Goal: Task Accomplishment & Management: Manage account settings

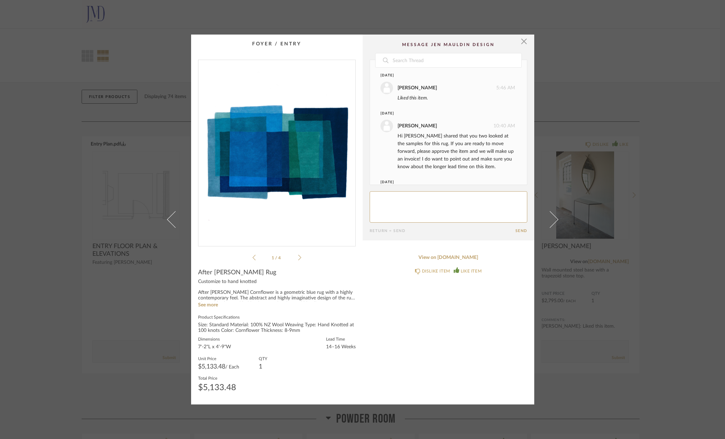
scroll to position [33, 0]
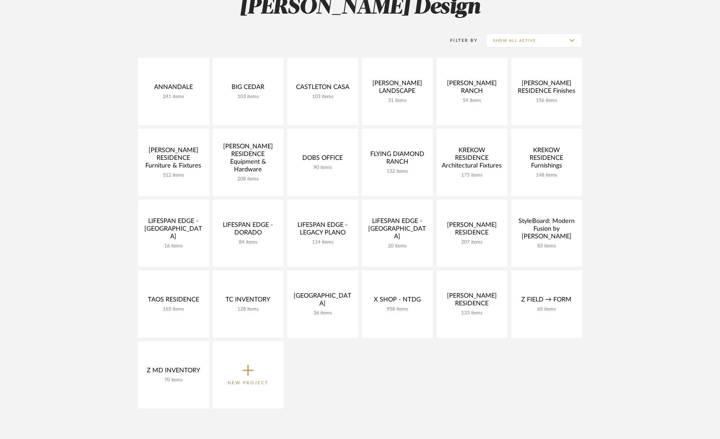
scroll to position [118, 0]
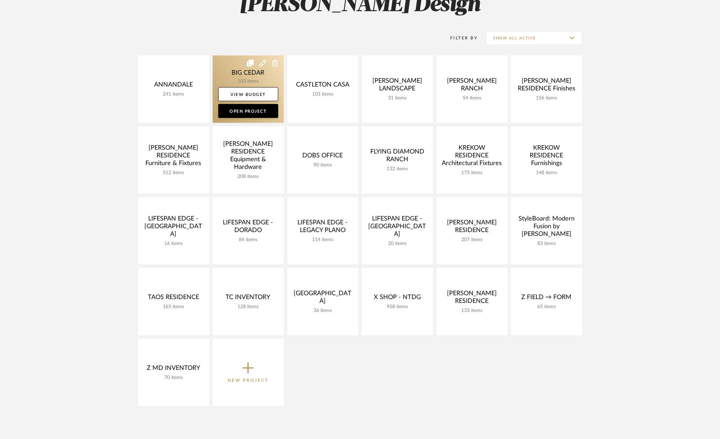
click at [230, 74] on link at bounding box center [248, 88] width 71 height 67
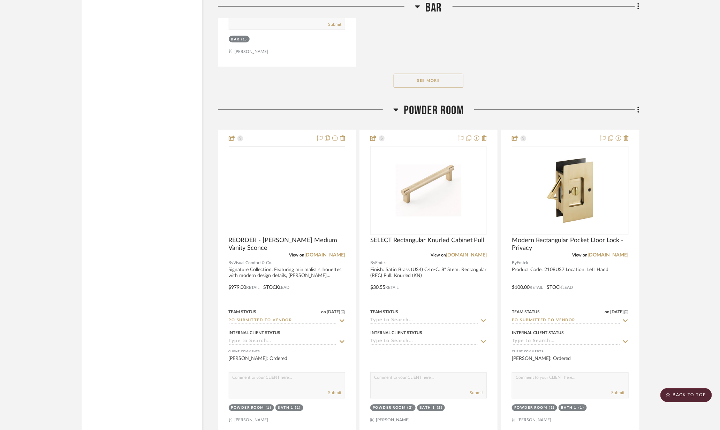
scroll to position [2059, 0]
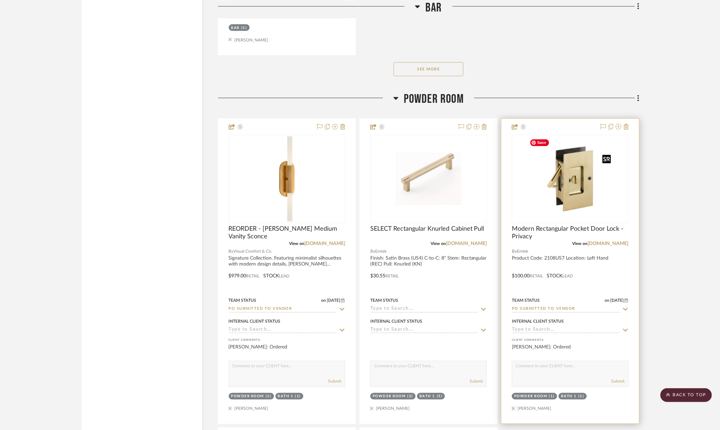
click at [564, 186] on img "0" at bounding box center [570, 179] width 87 height 87
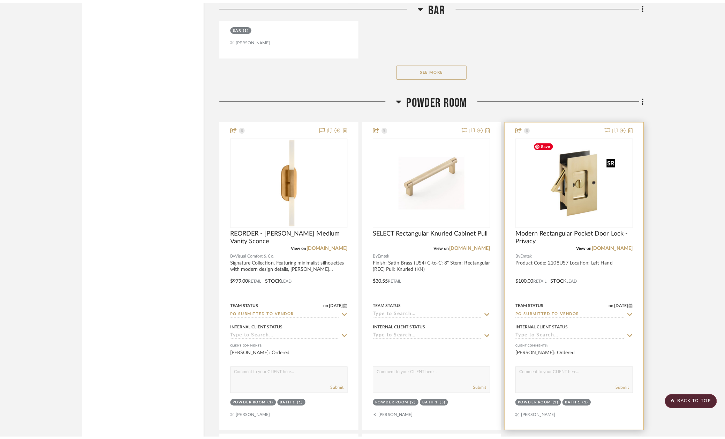
scroll to position [0, 0]
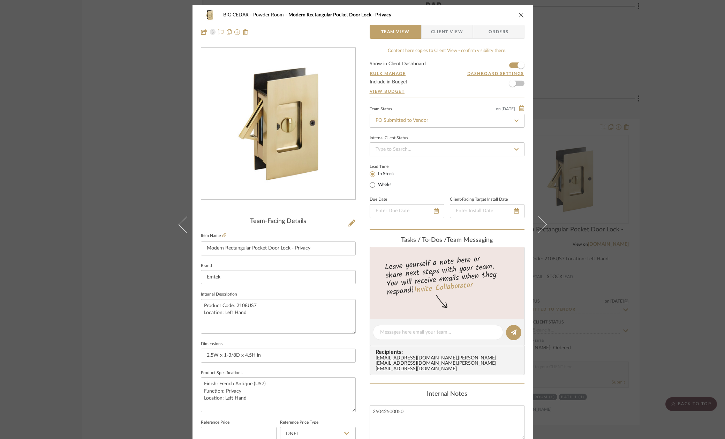
click at [616, 194] on div "BIG CEDAR Powder Room Modern Rectangular Pocket Door Lock - Privacy Team View C…" at bounding box center [362, 219] width 725 height 439
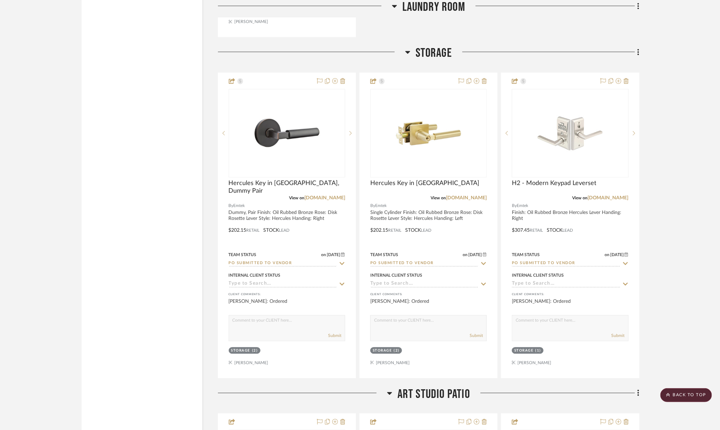
scroll to position [8040, 0]
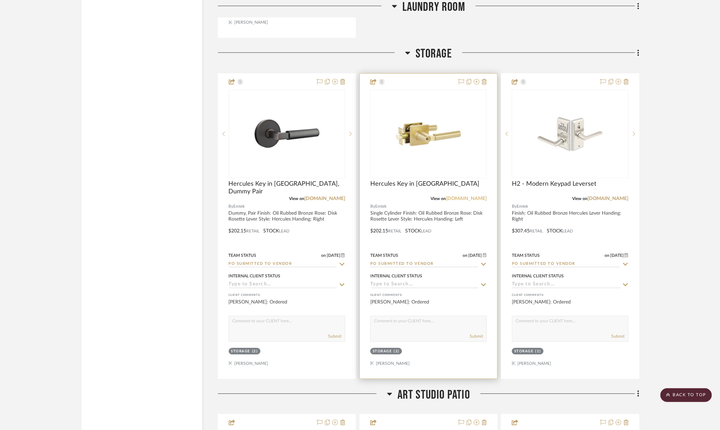
click at [472, 198] on link "emtek.com" at bounding box center [466, 198] width 41 height 5
click at [477, 191] on div "Hercules Key in Lever" at bounding box center [428, 187] width 116 height 15
click at [476, 196] on link "[DOMAIN_NAME]" at bounding box center [466, 198] width 41 height 5
click at [476, 196] on link "emtek.com" at bounding box center [466, 198] width 41 height 5
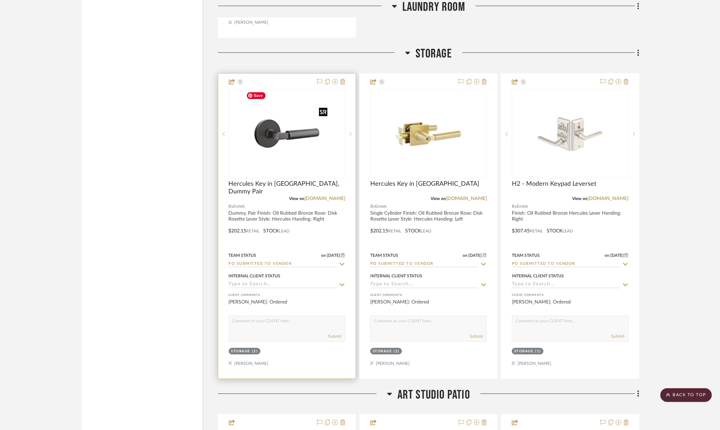
click at [0, 0] on img at bounding box center [0, 0] width 0 height 0
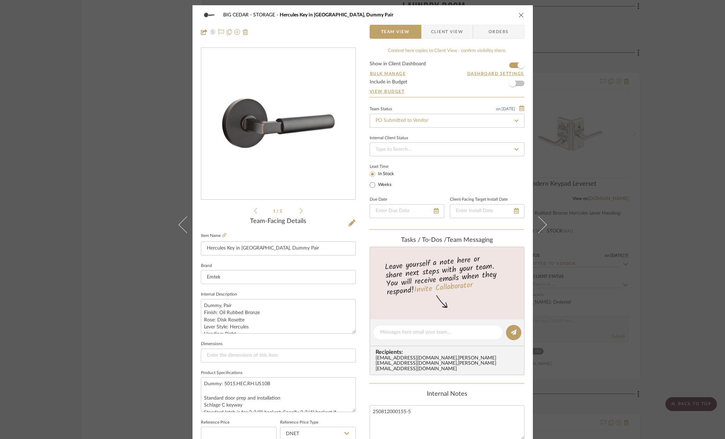
scroll to position [169, 0]
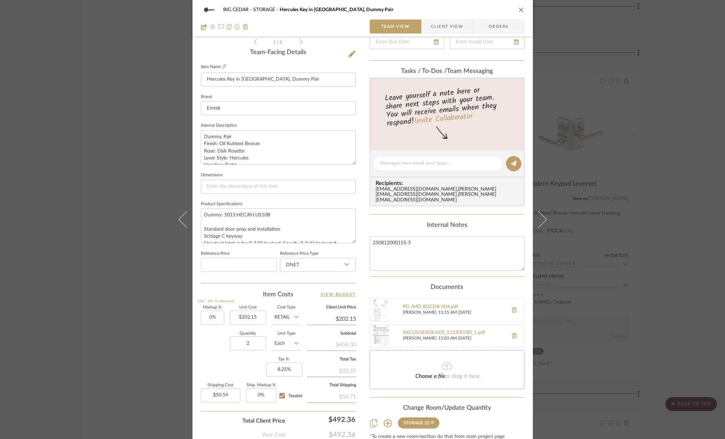
click at [99, 178] on div "BIG CEDAR STORAGE Hercules Key in Lever, Dummy Pair Team View Client View Order…" at bounding box center [362, 219] width 725 height 439
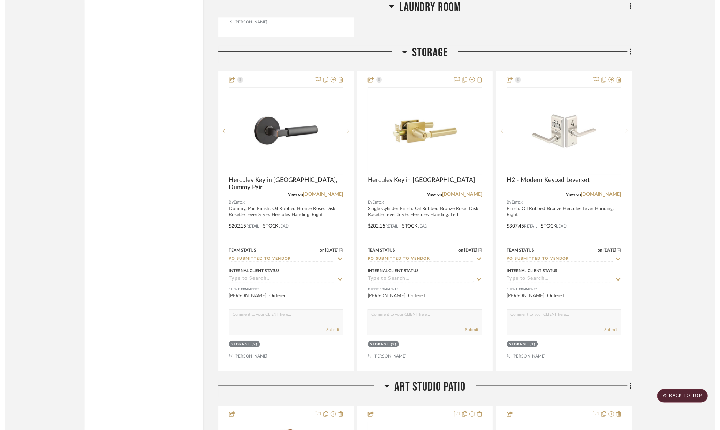
scroll to position [8040, 0]
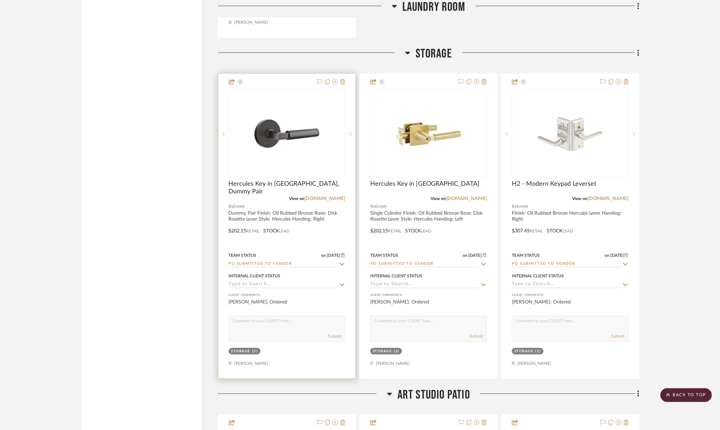
click at [309, 146] on img "0" at bounding box center [286, 133] width 87 height 87
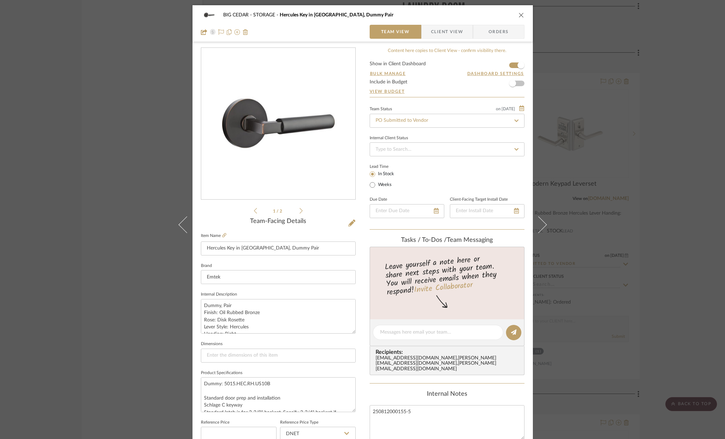
scroll to position [211, 0]
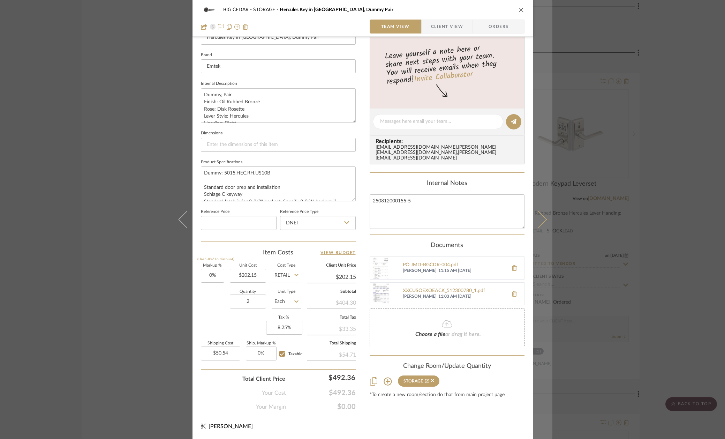
click at [543, 200] on button at bounding box center [543, 219] width 20 height 439
click at [542, 217] on icon at bounding box center [538, 219] width 17 height 17
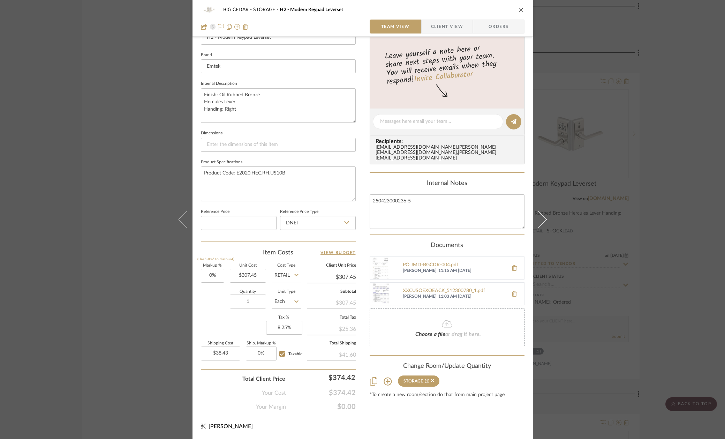
click at [614, 257] on div "BIG CEDAR STORAGE H2 - Modern Keypad Leverset Team View Client View Orders 1 / …" at bounding box center [362, 219] width 725 height 439
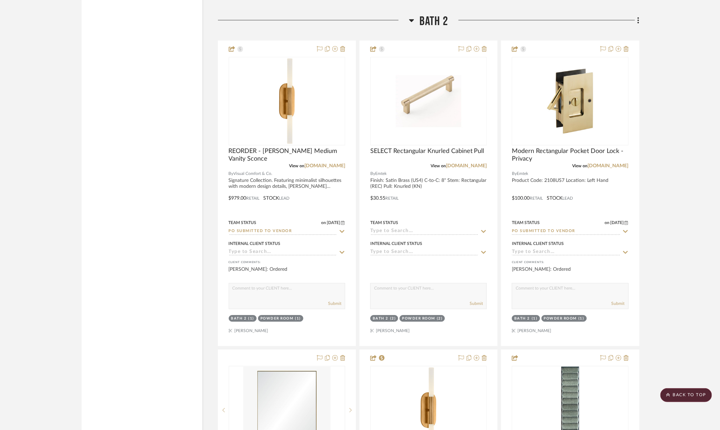
scroll to position [6721, 0]
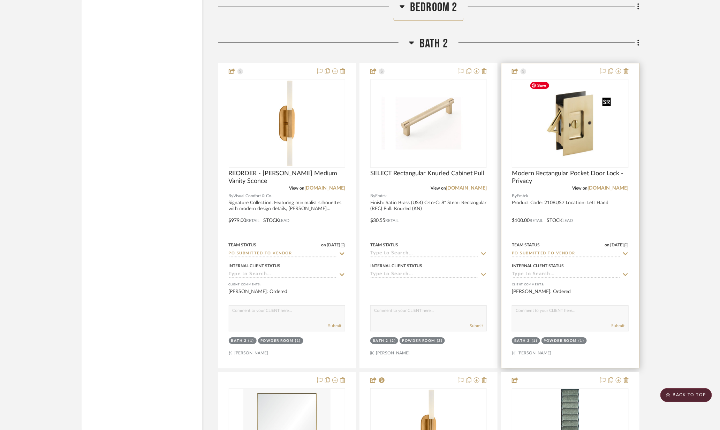
click at [0, 0] on img at bounding box center [0, 0] width 0 height 0
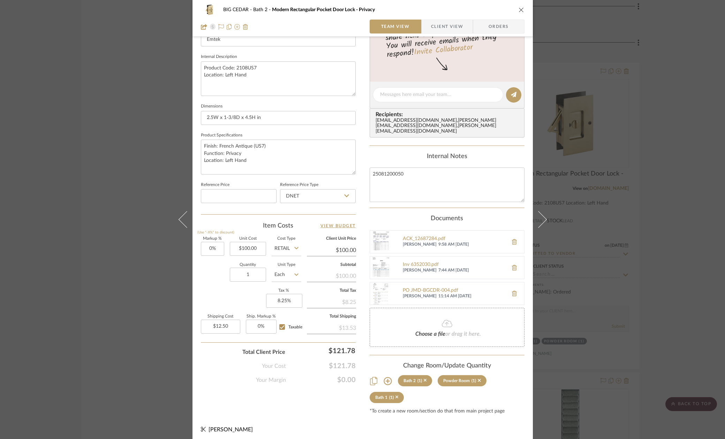
scroll to position [53, 0]
click at [648, 236] on div "BIG CEDAR Bath 2 Modern Rectangular Pocket Door Lock - Privacy Team View Client…" at bounding box center [362, 219] width 725 height 439
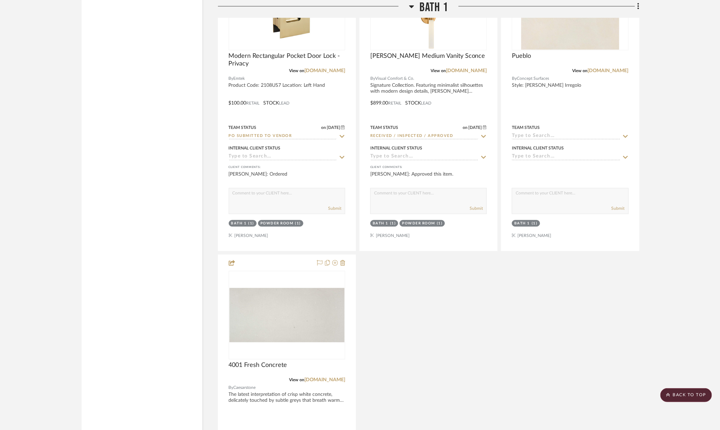
scroll to position [5095, 0]
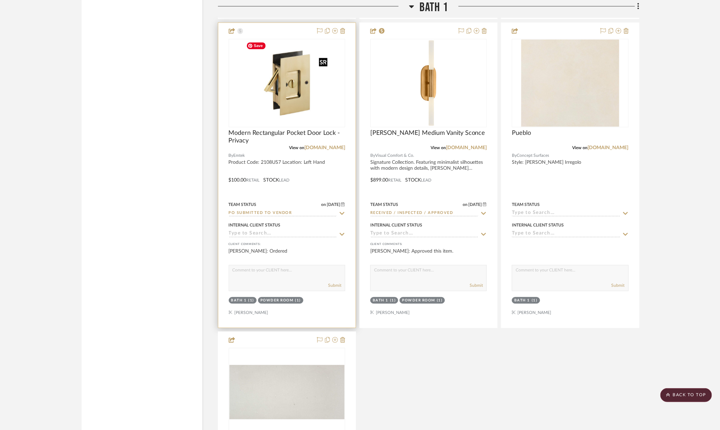
click at [0, 0] on img at bounding box center [0, 0] width 0 height 0
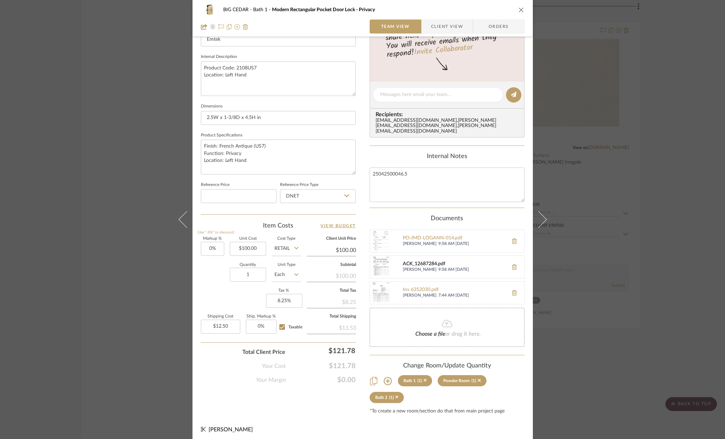
scroll to position [53, 0]
click at [664, 241] on div "BIG CEDAR Bath 1 Modern Rectangular Pocket Door Lock - Privacy Team View Client…" at bounding box center [362, 219] width 725 height 439
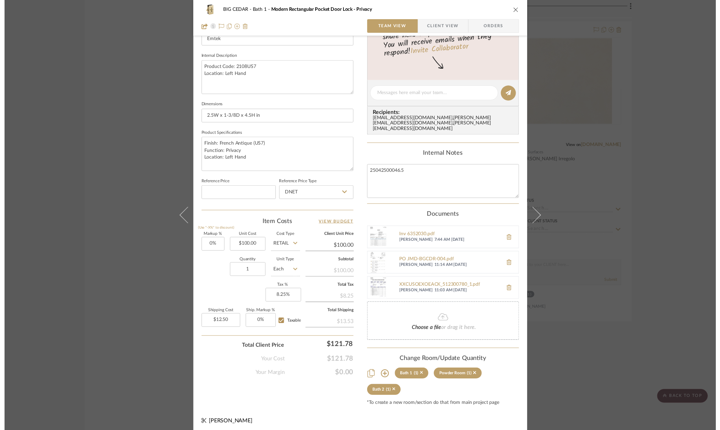
scroll to position [5095, 0]
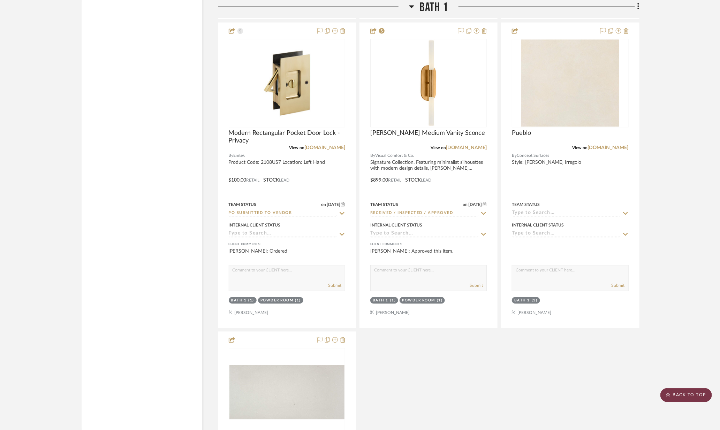
click at [681, 399] on scroll-to-top-button "BACK TO TOP" at bounding box center [687, 396] width 52 height 14
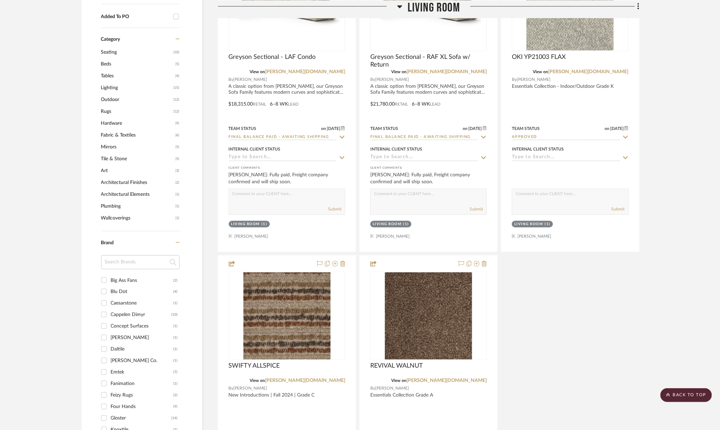
scroll to position [716, 0]
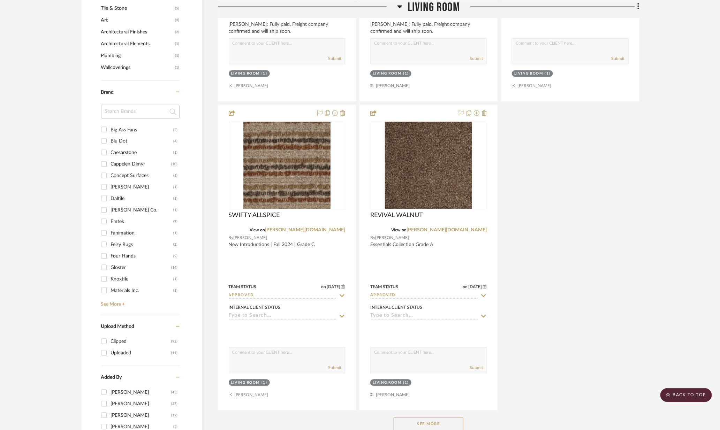
click at [116, 220] on div "Emtek" at bounding box center [142, 222] width 63 height 11
click at [110, 220] on input "Emtek (7)" at bounding box center [103, 221] width 11 height 11
checkbox input "true"
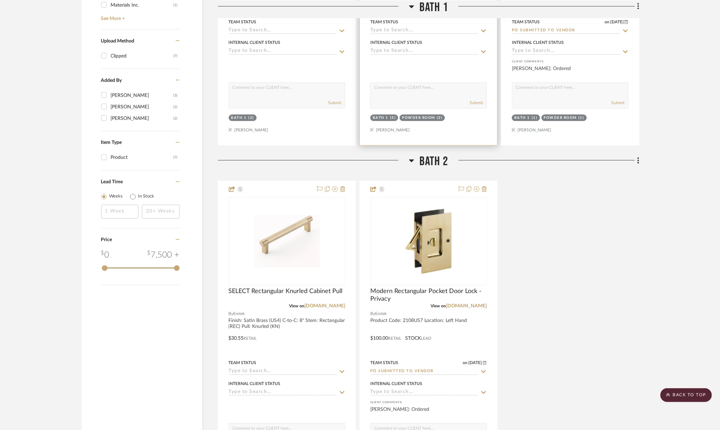
scroll to position [596, 0]
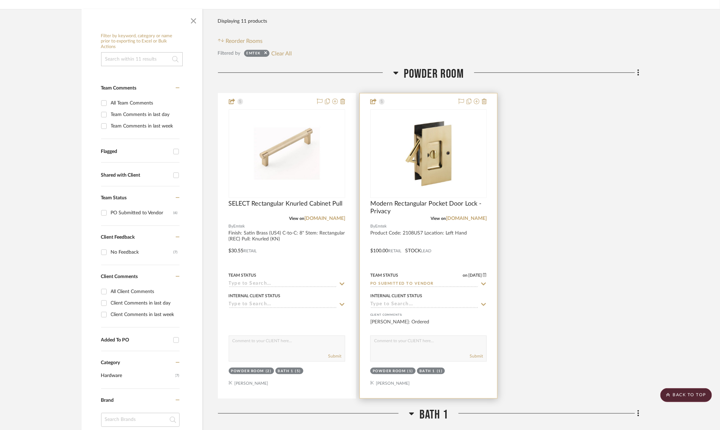
scroll to position [117, 0]
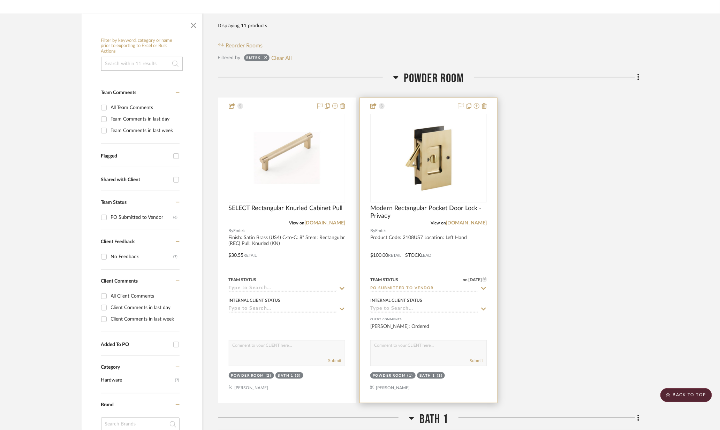
click at [482, 286] on icon at bounding box center [484, 289] width 6 height 6
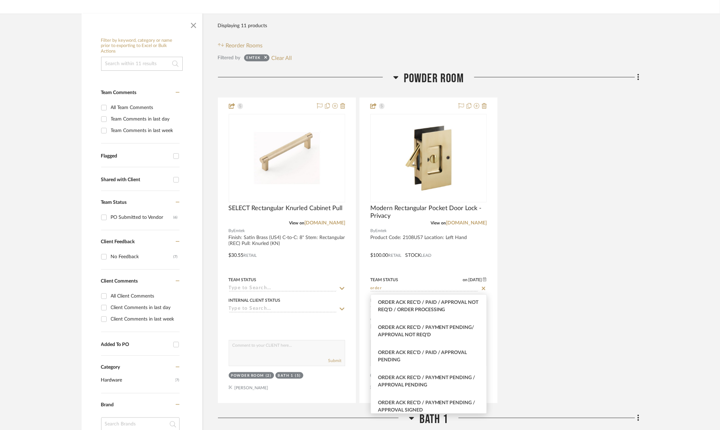
scroll to position [244, 0]
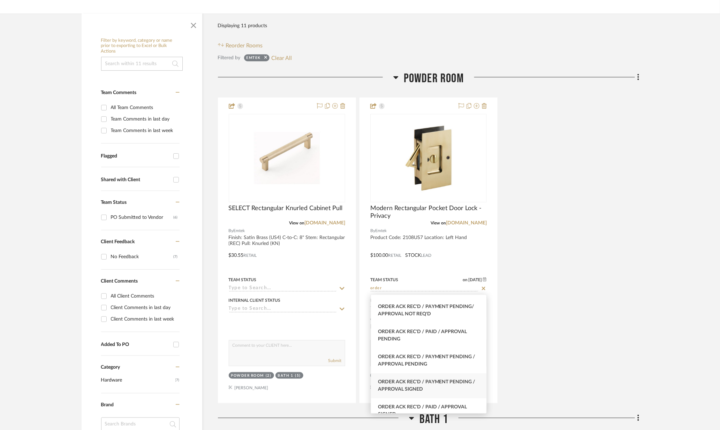
type input "order"
click at [450, 385] on div "Order Ack Rec'd / Payment Pending / Approval Signed" at bounding box center [428, 386] width 115 height 25
type input "[DATE]"
type input "Order Ack Rec'd / Payment Pending / Approval Signed"
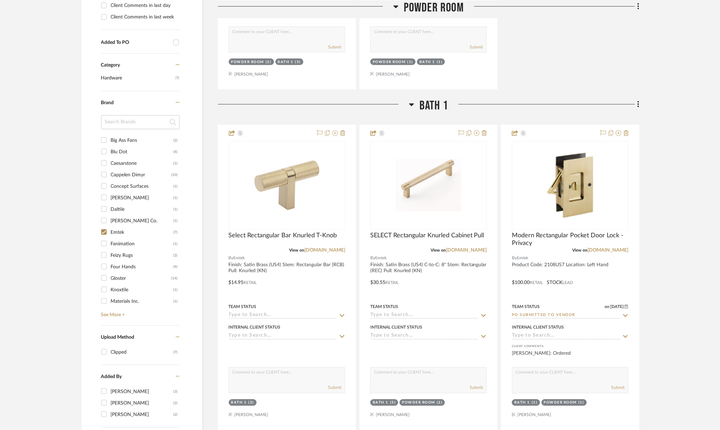
scroll to position [431, 0]
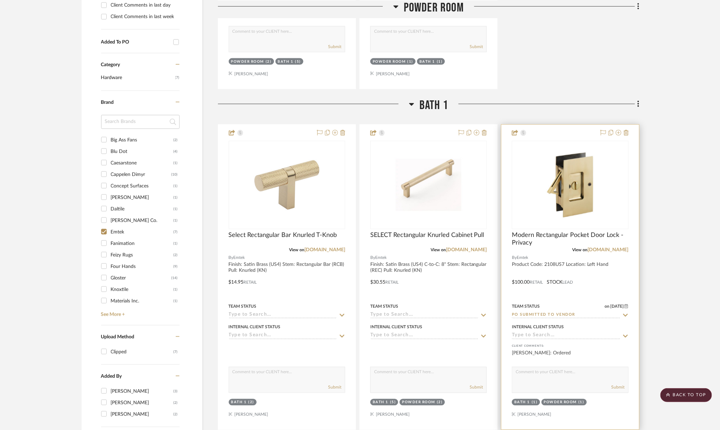
click at [627, 315] on icon at bounding box center [625, 315] width 5 height 3
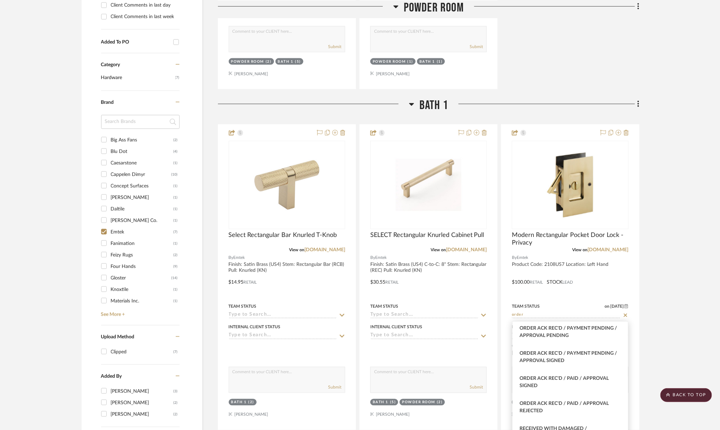
scroll to position [300, 0]
type input "order"
click at [578, 353] on span "Order Ack Rec'd / Payment Pending / Approval Signed" at bounding box center [569, 357] width 98 height 12
type input "[DATE]"
type input "Order Ack Rec'd / Payment Pending / Approval Signed"
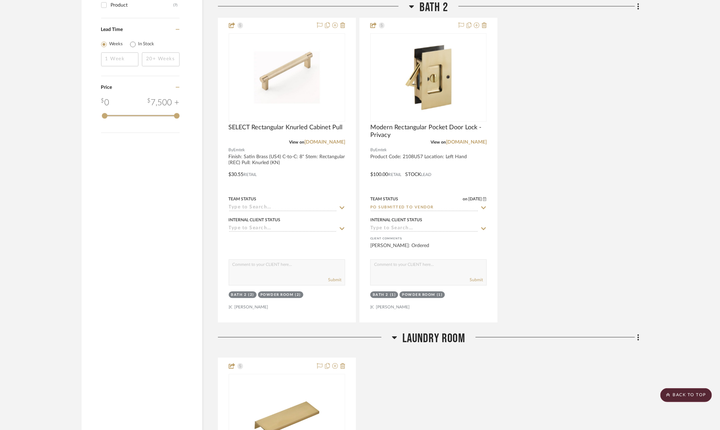
scroll to position [881, 0]
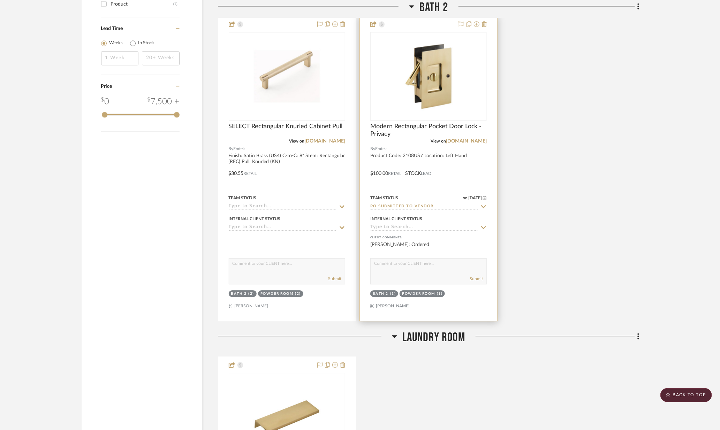
click at [484, 205] on icon at bounding box center [484, 207] width 6 height 6
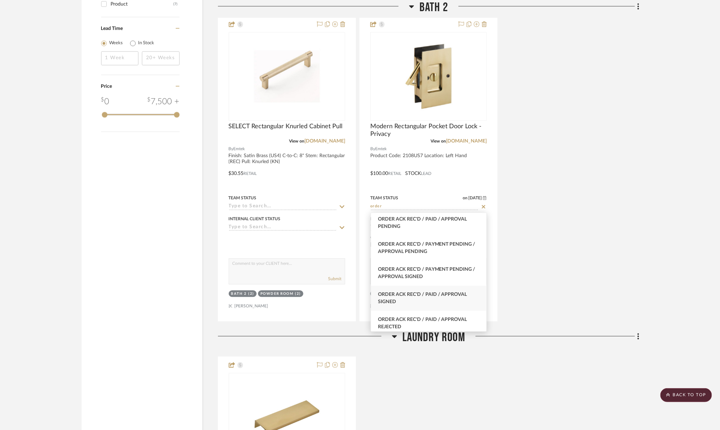
scroll to position [264, 0]
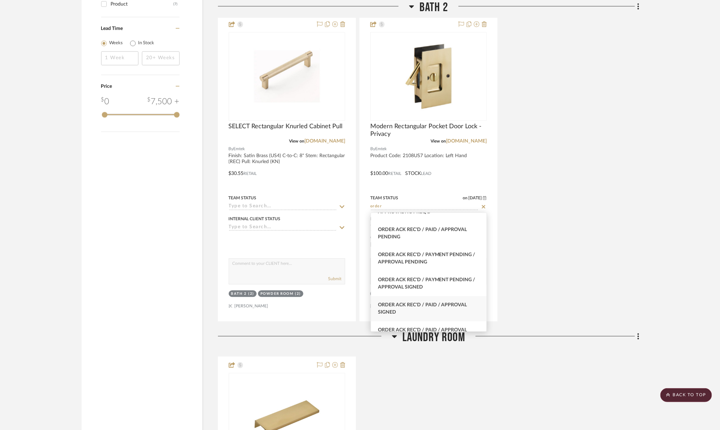
type input "order"
click at [465, 280] on span "Order Ack Rec'd / Payment Pending / Approval Signed" at bounding box center [427, 284] width 98 height 12
type input "[DATE]"
type input "Order Ack Rec'd / Payment Pending / Approval Signed"
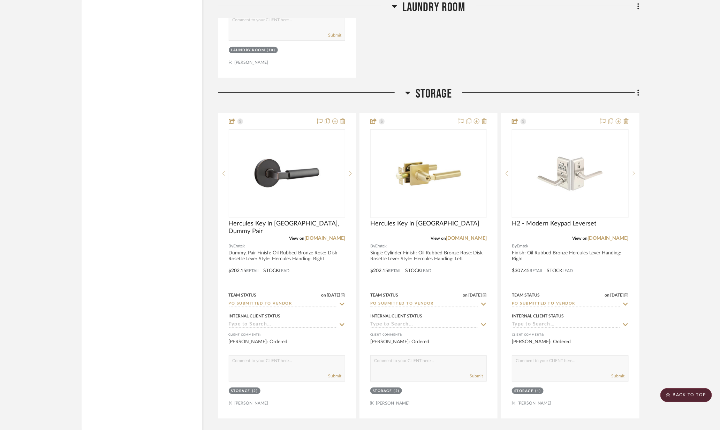
scroll to position [1500, 0]
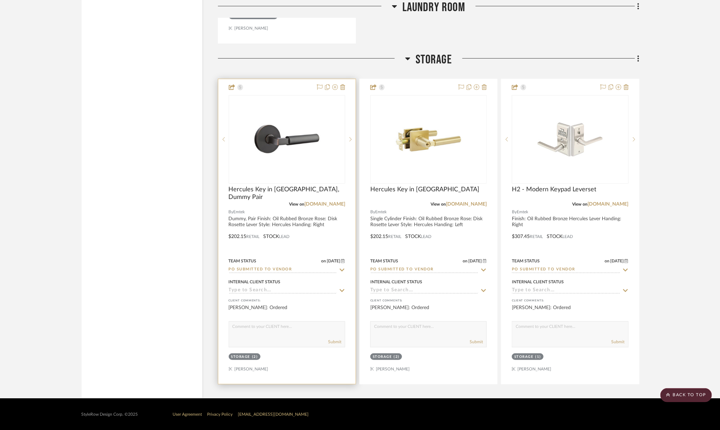
click at [343, 269] on icon at bounding box center [342, 271] width 6 height 6
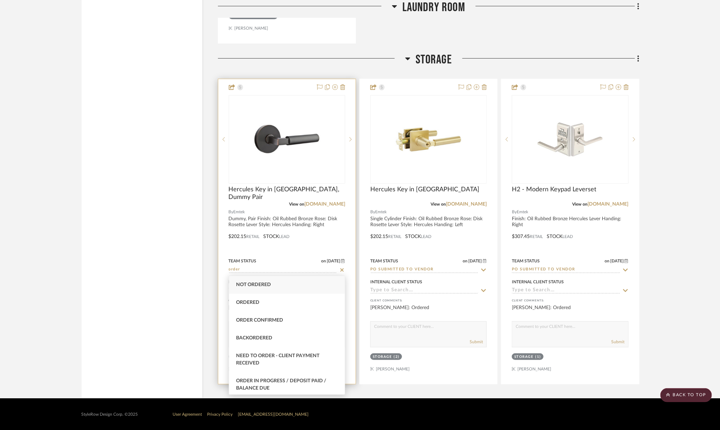
scroll to position [304, 0]
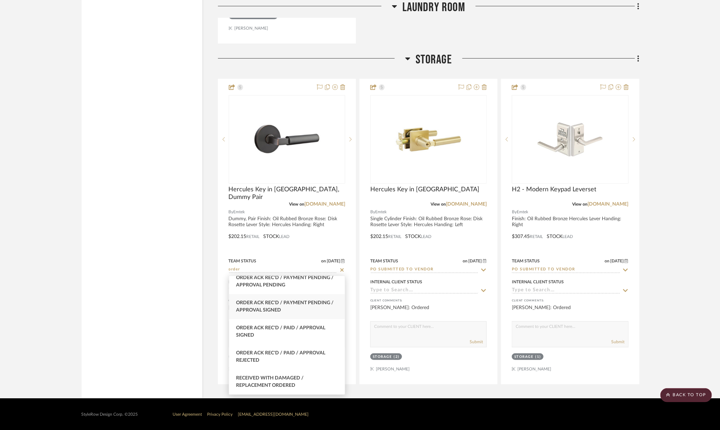
type input "order"
click at [313, 308] on div "Order Ack Rec'd / Payment Pending / Approval Signed" at bounding box center [286, 306] width 115 height 25
type input "[DATE]"
type input "Order Ack Rec'd / Payment Pending / Approval Signed"
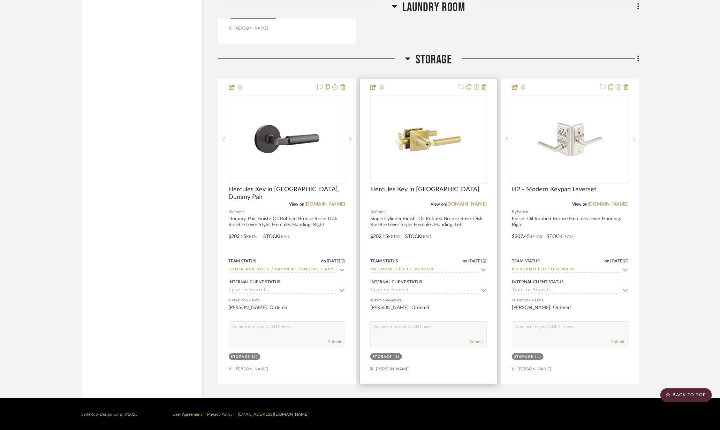
click at [483, 270] on icon at bounding box center [484, 271] width 6 height 6
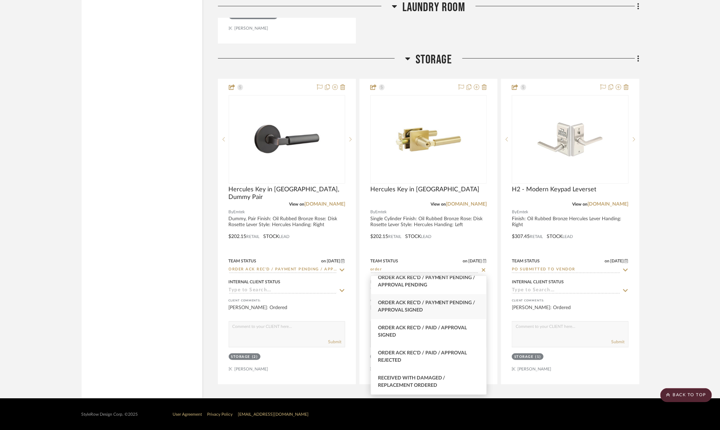
type input "order"
click at [446, 309] on div "Order Ack Rec'd / Payment Pending / Approval Signed" at bounding box center [428, 306] width 115 height 25
type input "[DATE]"
type input "Order Ack Rec'd / Payment Pending / Approval Signed"
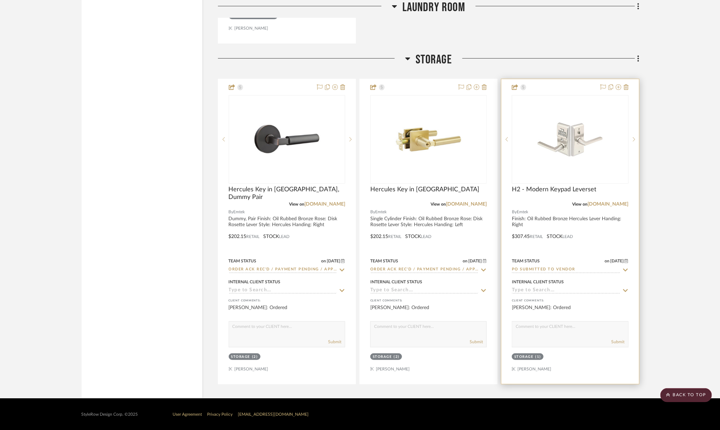
click at [624, 270] on icon at bounding box center [625, 270] width 5 height 3
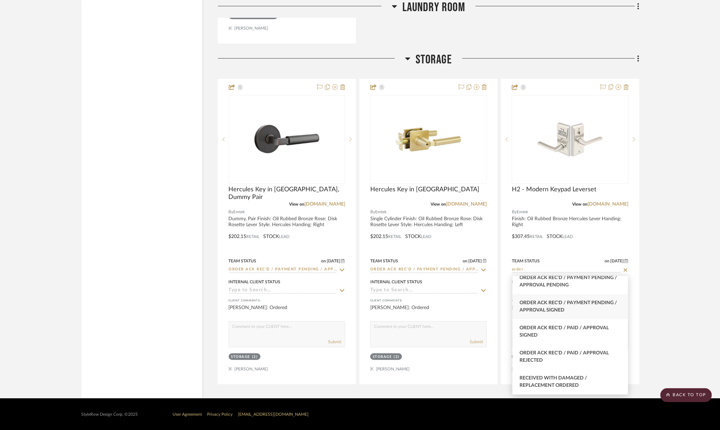
type input "order"
click at [599, 307] on div "Order Ack Rec'd / Payment Pending / Approval Signed" at bounding box center [570, 306] width 115 height 25
type input "[DATE]"
type input "Order Ack Rec'd / Payment Pending / Approval Signed"
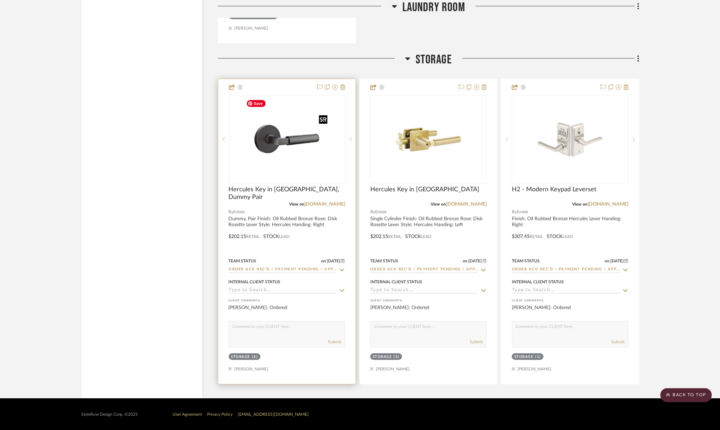
click at [307, 159] on img "0" at bounding box center [286, 139] width 87 height 87
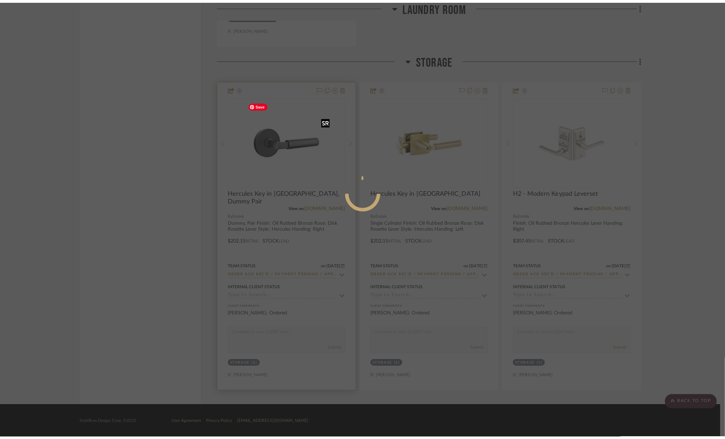
scroll to position [0, 0]
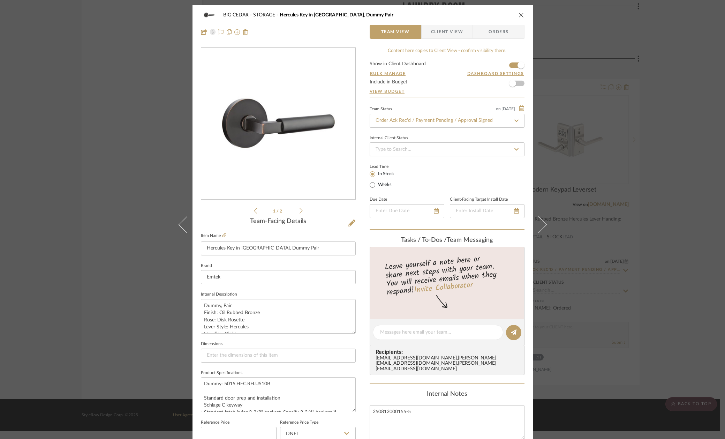
click at [456, 31] on span "Client View" at bounding box center [447, 32] width 32 height 14
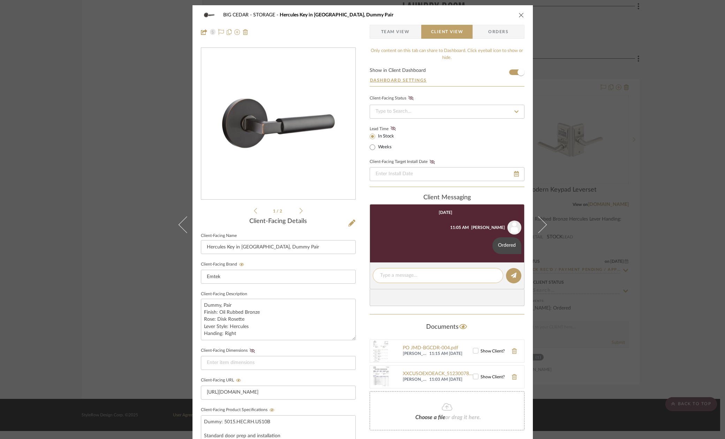
click at [418, 276] on textarea at bounding box center [438, 275] width 116 height 7
drag, startPoint x: 431, startPoint y: 278, endPoint x: 369, endPoint y: 278, distance: 61.4
click at [370, 278] on editor-of-message "Estimated to ship 8/15" at bounding box center [447, 275] width 155 height 27
type textarea "Estimated to ship 8/15"
click at [511, 275] on icon at bounding box center [514, 275] width 6 height 6
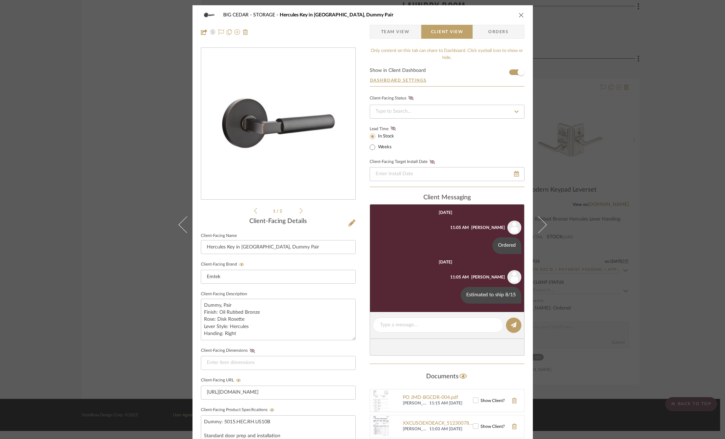
click at [614, 246] on div "BIG CEDAR STORAGE Hercules Key in Lever, Dummy Pair Team View Client View Order…" at bounding box center [362, 219] width 725 height 439
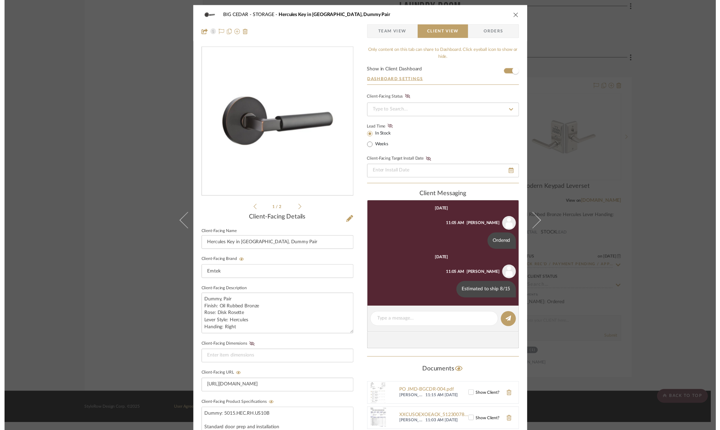
scroll to position [1500, 0]
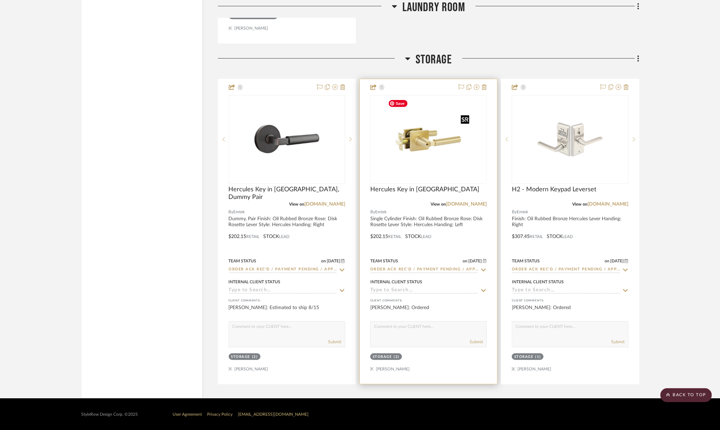
click at [446, 153] on img "0" at bounding box center [428, 139] width 87 height 87
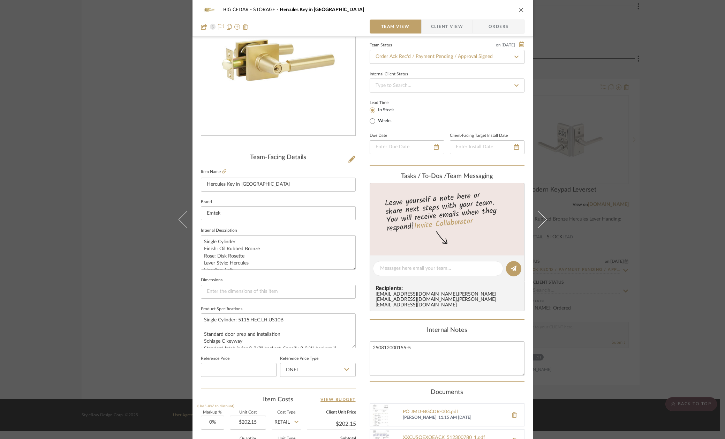
scroll to position [64, 0]
click at [443, 28] on span "Client View" at bounding box center [447, 27] width 32 height 14
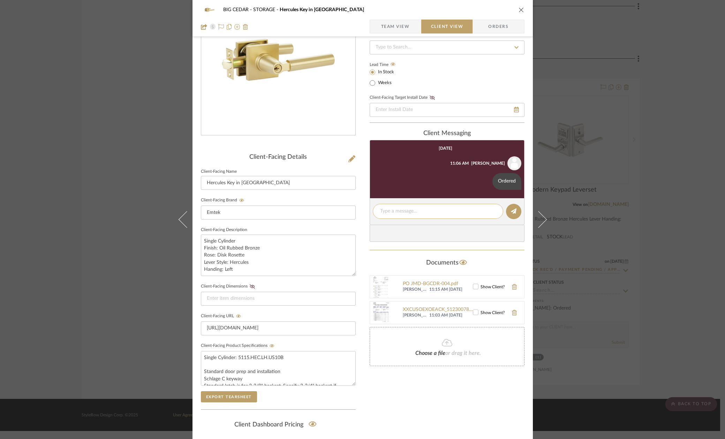
click at [427, 219] on div at bounding box center [438, 211] width 130 height 15
click at [426, 213] on textarea at bounding box center [438, 211] width 116 height 7
paste textarea "Estimated to ship 8/15"
type textarea "Estimated to ship 8/15"
click at [509, 218] on button at bounding box center [513, 211] width 15 height 15
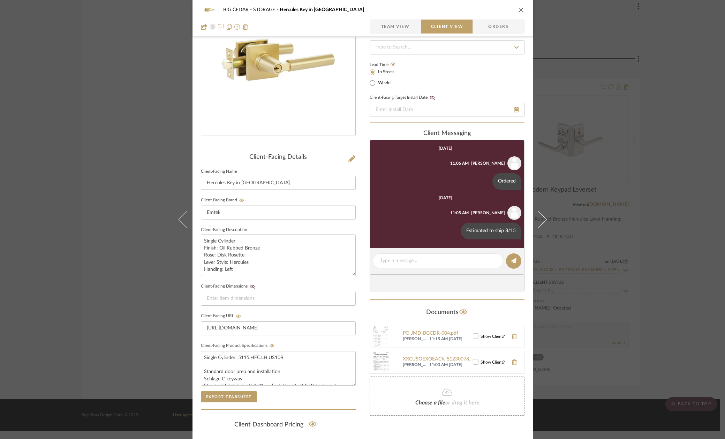
click at [608, 203] on div "BIG CEDAR STORAGE Hercules Key in Lever Team View Client View Orders Client-Fac…" at bounding box center [362, 219] width 725 height 439
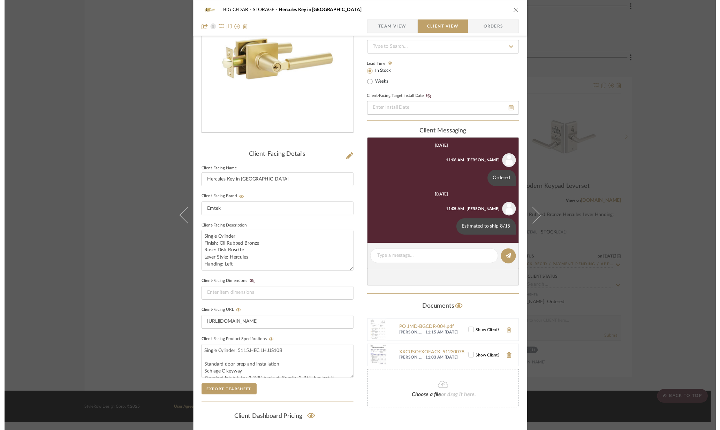
scroll to position [1500, 0]
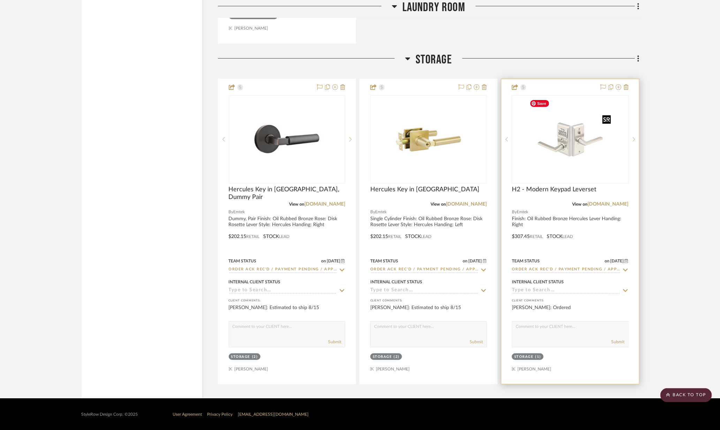
click at [0, 0] on img at bounding box center [0, 0] width 0 height 0
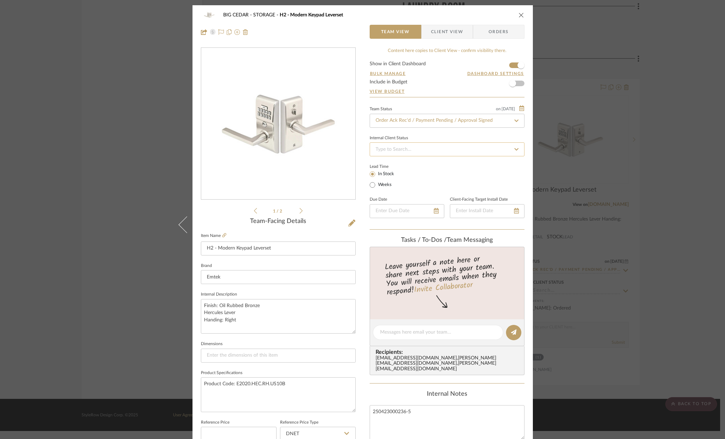
scroll to position [10, 0]
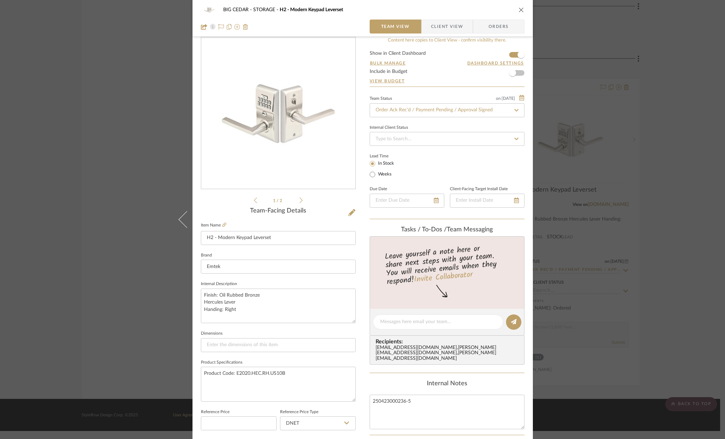
click at [455, 28] on span "Client View" at bounding box center [447, 27] width 32 height 14
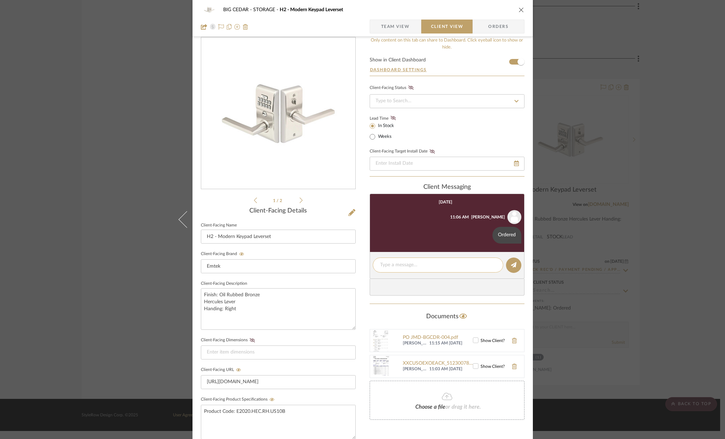
click at [442, 269] on textarea at bounding box center [438, 264] width 116 height 7
paste textarea "Estimated to ship 8/15"
type textarea "Estimated to ship 8/15"
click at [517, 266] on button at bounding box center [513, 264] width 15 height 15
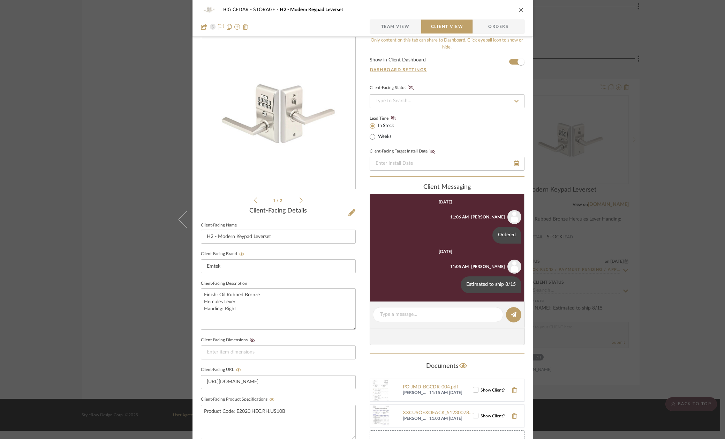
click at [582, 251] on div "BIG CEDAR STORAGE H2 - Modern Keypad Leverset Team View Client View Orders 1 / …" at bounding box center [362, 219] width 725 height 439
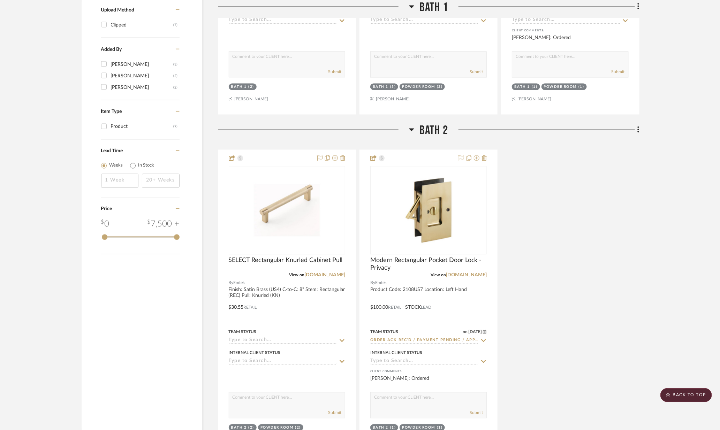
scroll to position [748, 0]
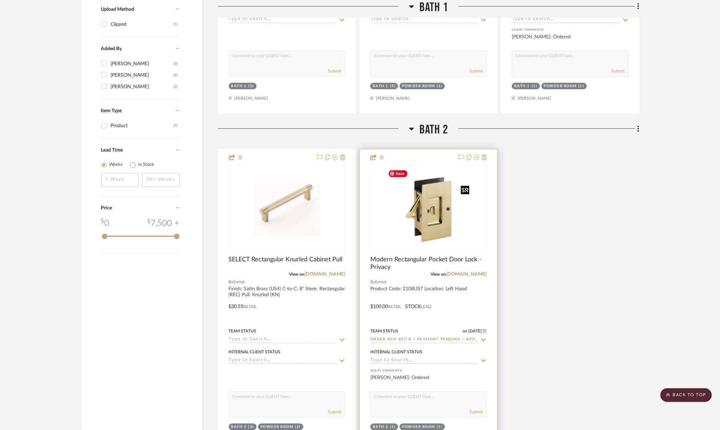
click at [423, 225] on img "0" at bounding box center [428, 209] width 87 height 87
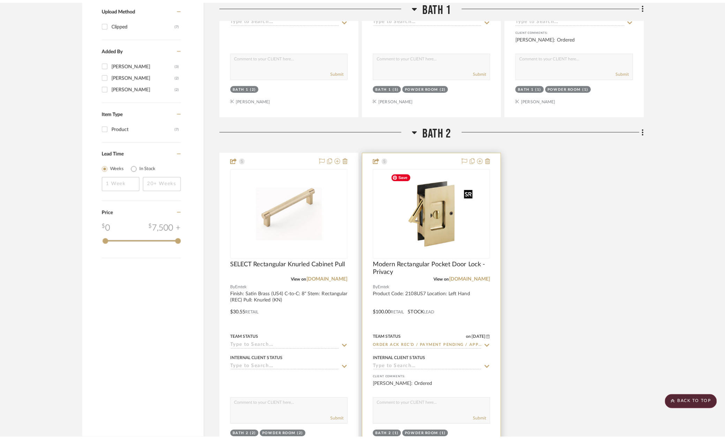
scroll to position [0, 0]
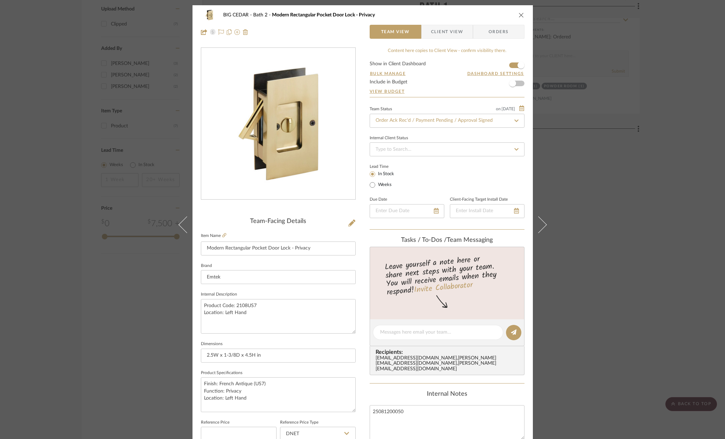
click at [437, 25] on span "Client View" at bounding box center [447, 32] width 32 height 14
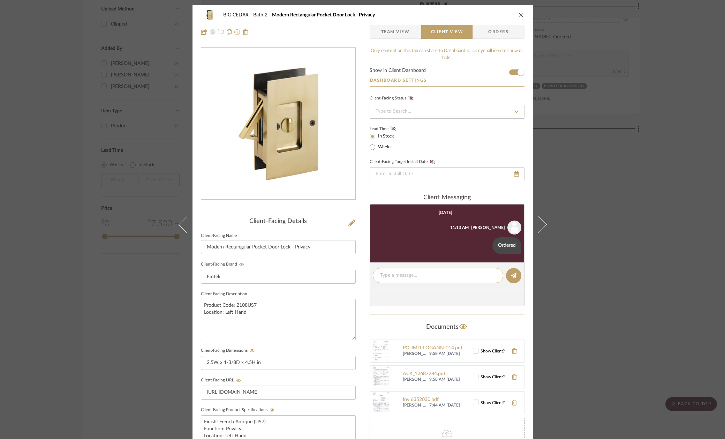
click at [404, 278] on textarea at bounding box center [438, 275] width 116 height 7
paste textarea "Estimated to ship 8/15"
type textarea "Estimated to ship 8/15"
click at [511, 278] on icon at bounding box center [514, 275] width 6 height 6
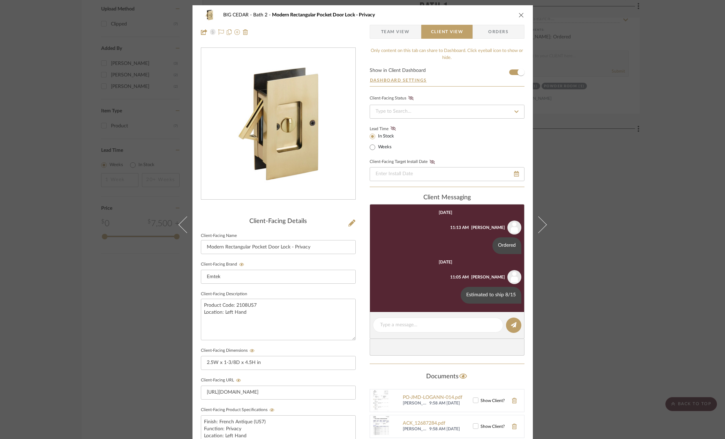
click at [623, 241] on div "BIG CEDAR Bath 2 Modern Rectangular Pocket Door Lock - Privacy Team View Client…" at bounding box center [362, 219] width 725 height 439
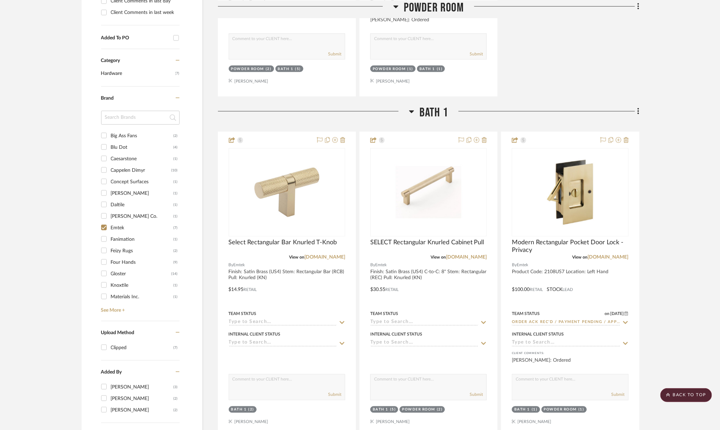
scroll to position [423, 0]
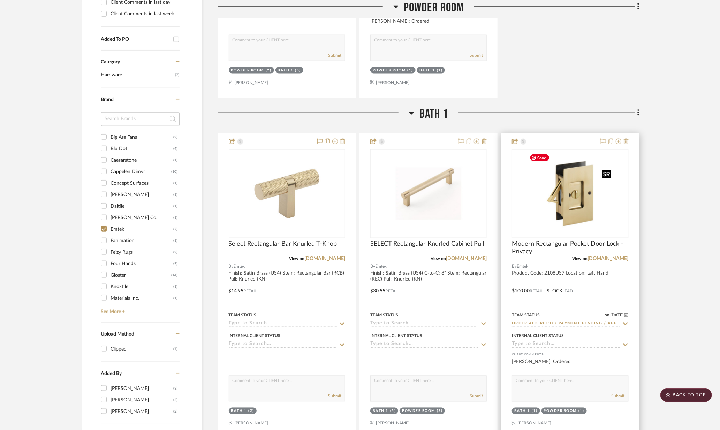
click at [592, 214] on img "0" at bounding box center [570, 193] width 87 height 87
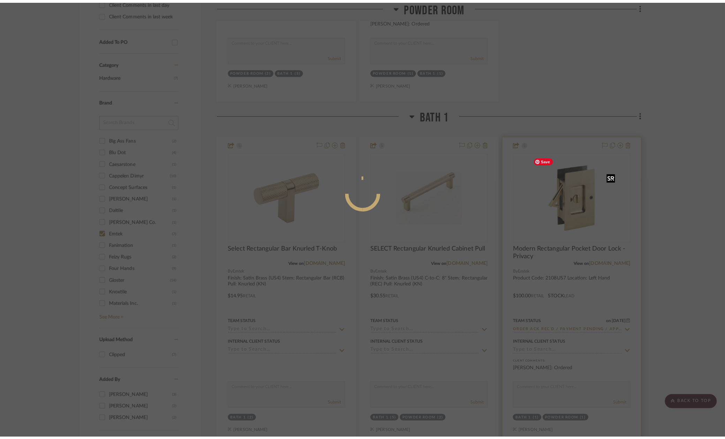
scroll to position [0, 0]
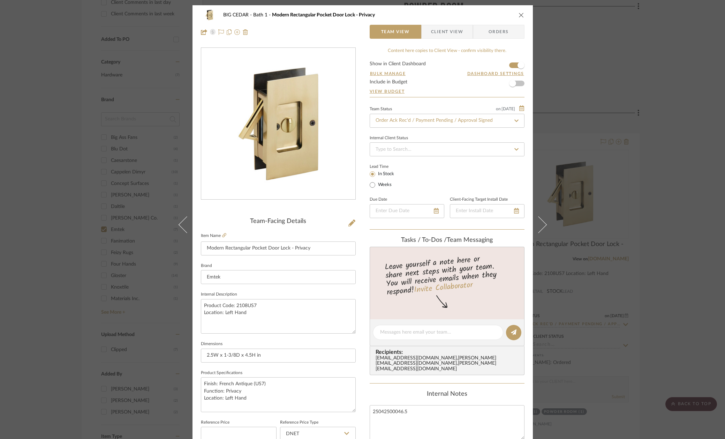
click at [462, 35] on span "Client View" at bounding box center [447, 32] width 51 height 14
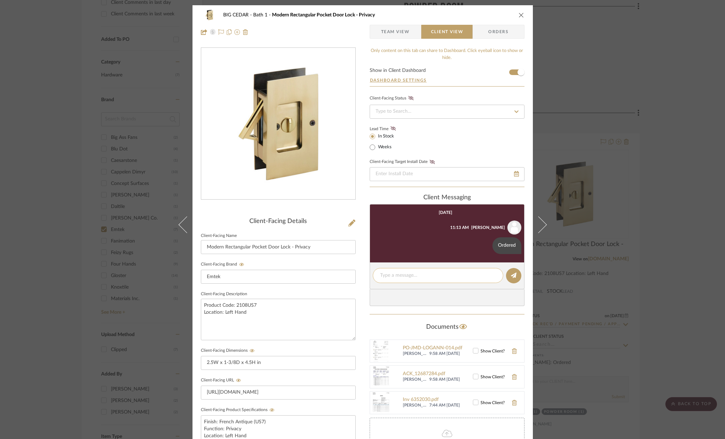
click at [424, 276] on textarea at bounding box center [438, 275] width 116 height 7
paste textarea "Estimated to ship 8/15"
type textarea "Estimated to ship 8/15"
click at [513, 278] on icon at bounding box center [514, 275] width 6 height 6
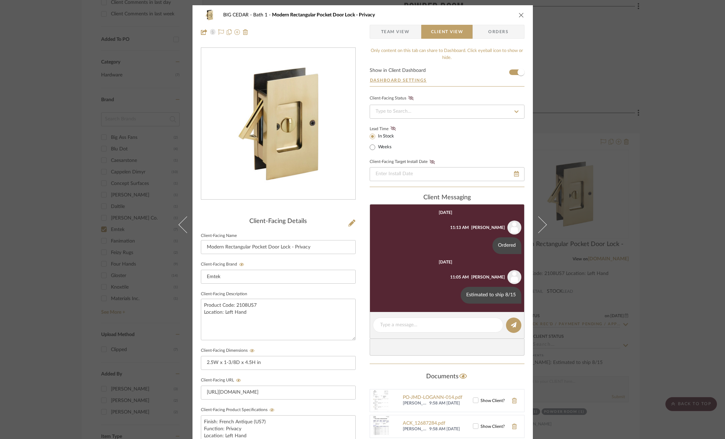
click at [632, 205] on div "BIG CEDAR Bath 1 Modern Rectangular Pocket Door Lock - Privacy Team View Client…" at bounding box center [362, 219] width 725 height 439
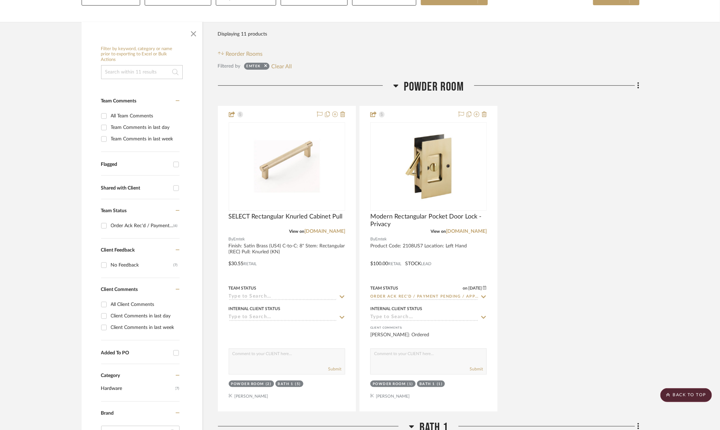
scroll to position [107, 0]
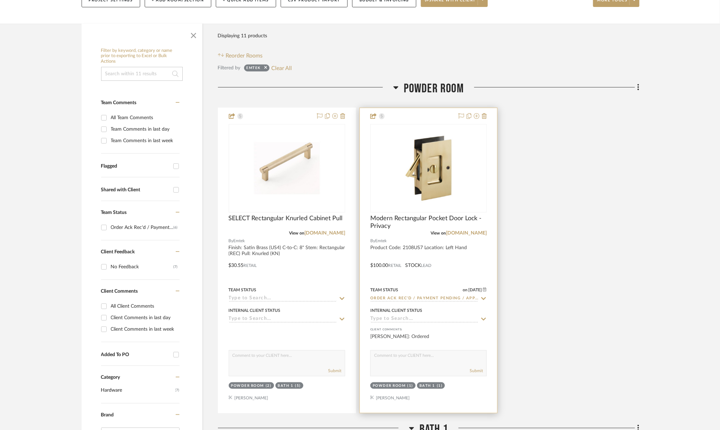
click at [429, 150] on img "0" at bounding box center [428, 168] width 87 height 87
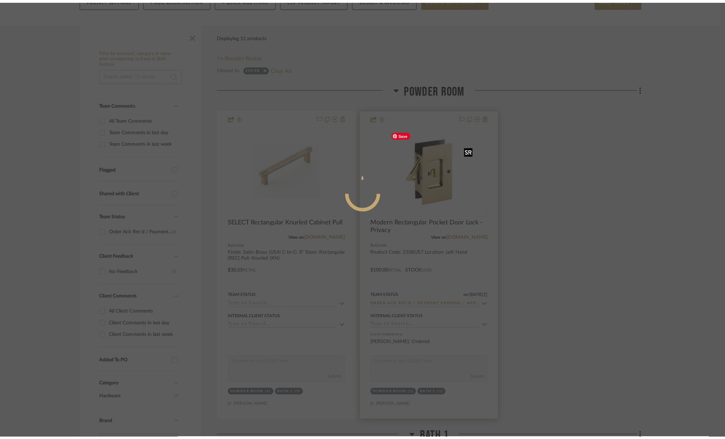
scroll to position [0, 0]
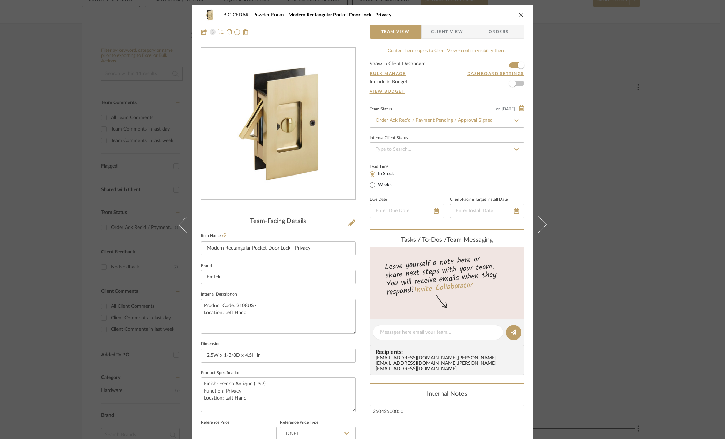
click at [442, 32] on span "Client View" at bounding box center [447, 32] width 32 height 14
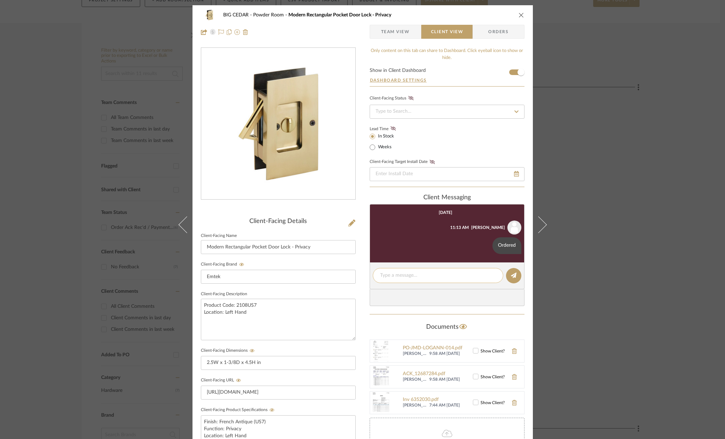
click at [442, 277] on textarea at bounding box center [438, 275] width 116 height 7
paste textarea "Estimated to ship 8/15"
type textarea "Estimated to ship 8/15"
click at [510, 273] on button at bounding box center [513, 275] width 15 height 15
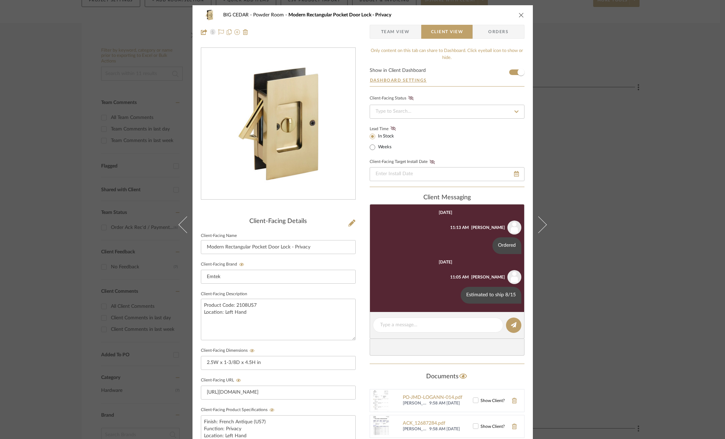
click at [620, 215] on div "BIG CEDAR Powder Room Modern Rectangular Pocket Door Lock - Privacy Team View C…" at bounding box center [362, 219] width 725 height 439
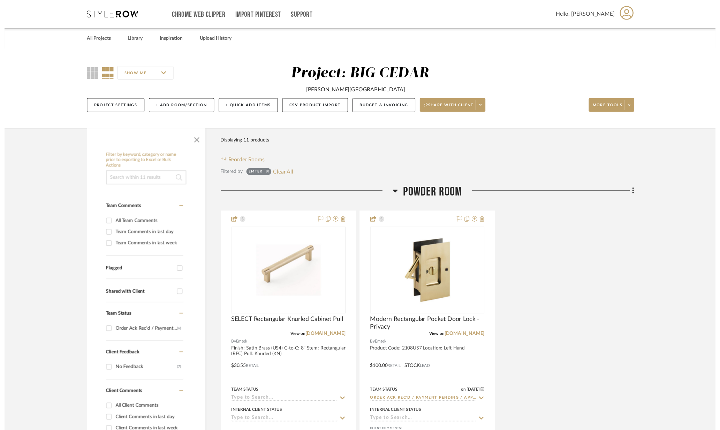
scroll to position [107, 0]
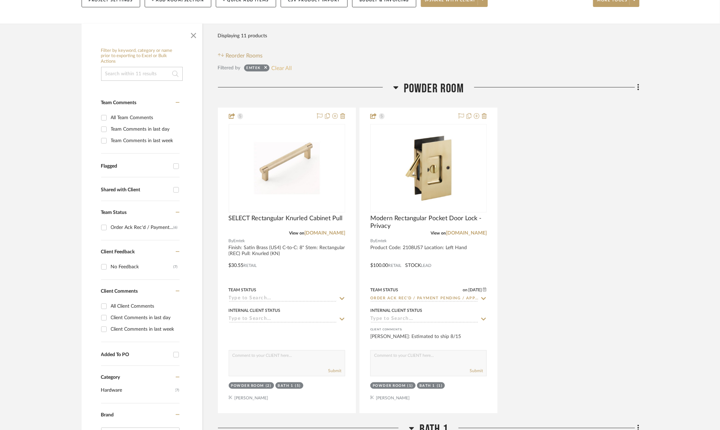
click at [287, 72] on button "Clear All" at bounding box center [281, 67] width 21 height 9
checkbox input "false"
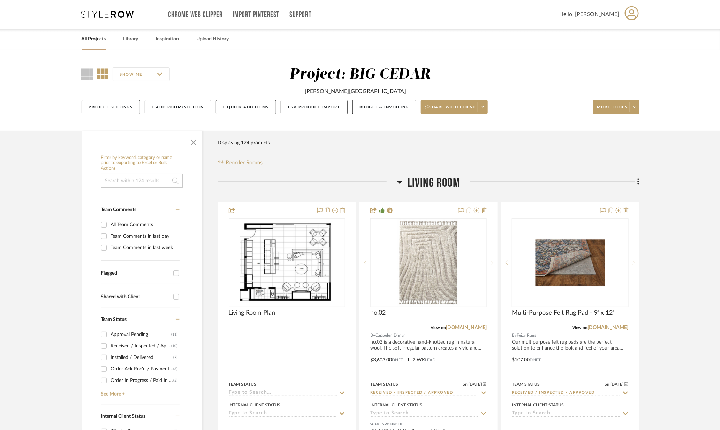
click at [79, 42] on div "All Projects Library Inspiration Upload History" at bounding box center [360, 39] width 578 height 21
click at [87, 41] on link "All Projects" at bounding box center [94, 39] width 24 height 9
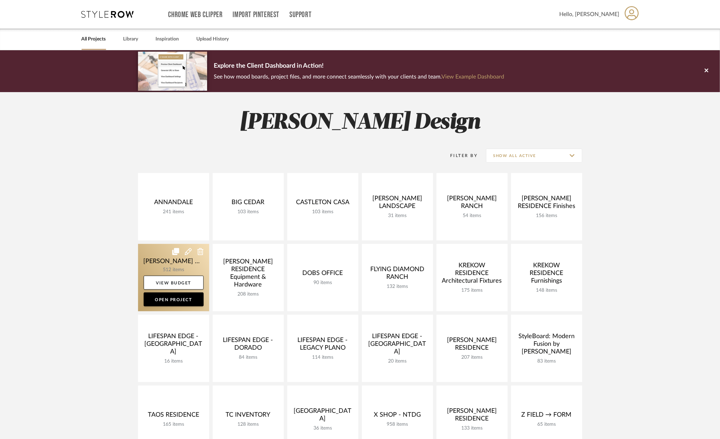
click at [160, 257] on link at bounding box center [173, 277] width 71 height 67
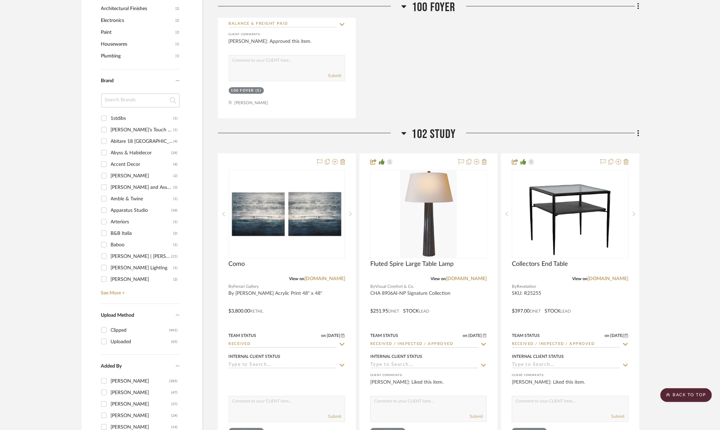
scroll to position [1047, 0]
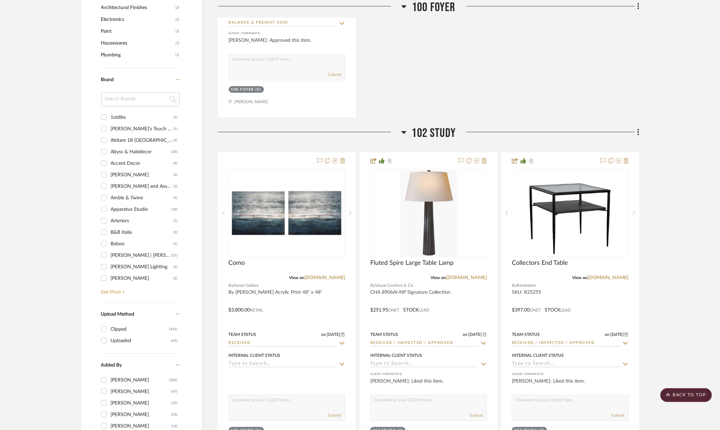
click at [114, 289] on link "See More +" at bounding box center [139, 289] width 80 height 11
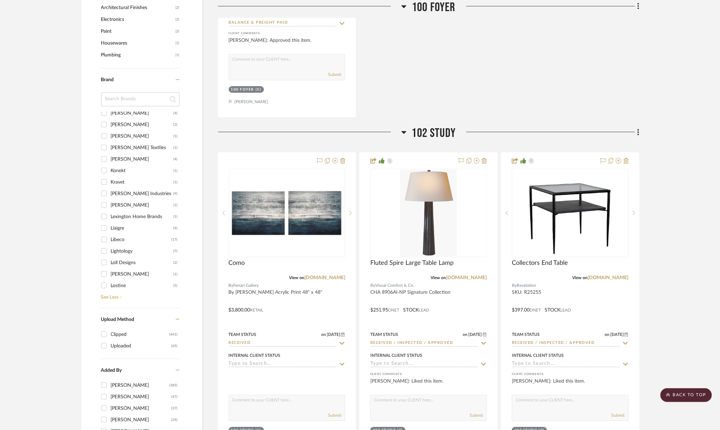
scroll to position [603, 0]
click at [118, 236] on div "Libeco" at bounding box center [141, 239] width 61 height 11
click at [110, 236] on input "Libeco (17)" at bounding box center [103, 239] width 11 height 11
checkbox input "true"
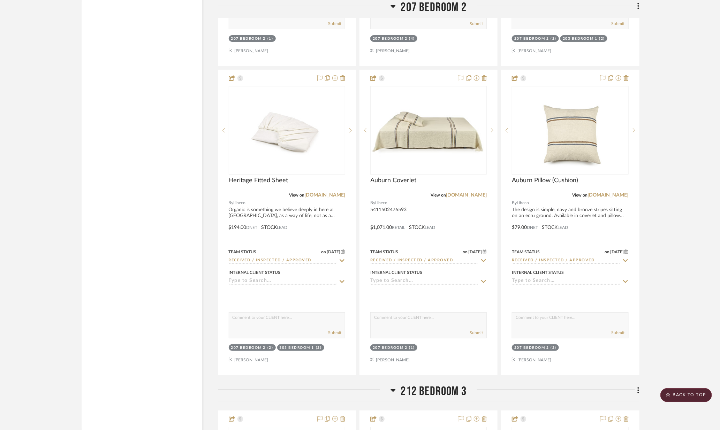
scroll to position [1450, 0]
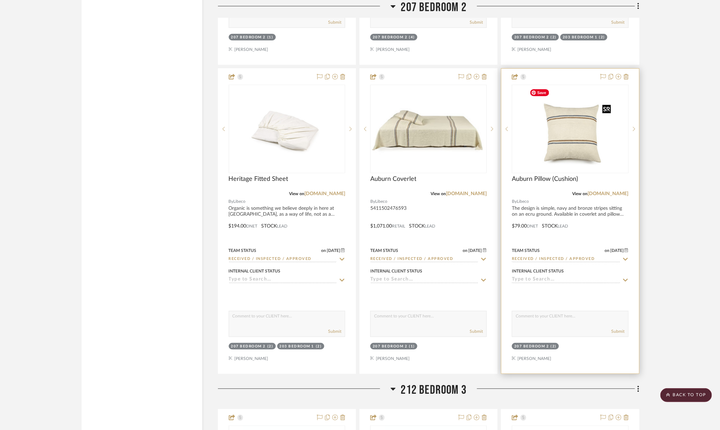
click at [0, 0] on img at bounding box center [0, 0] width 0 height 0
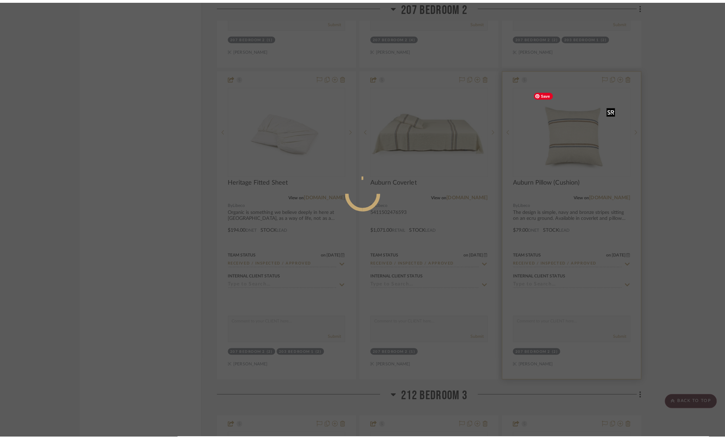
scroll to position [0, 0]
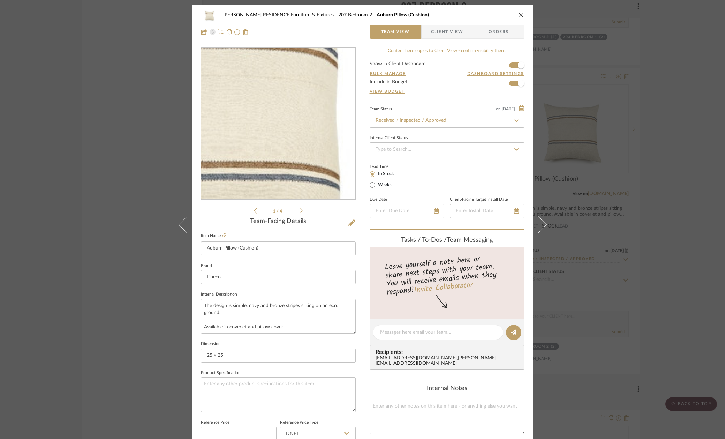
click at [302, 131] on img "0" at bounding box center [278, 123] width 151 height 151
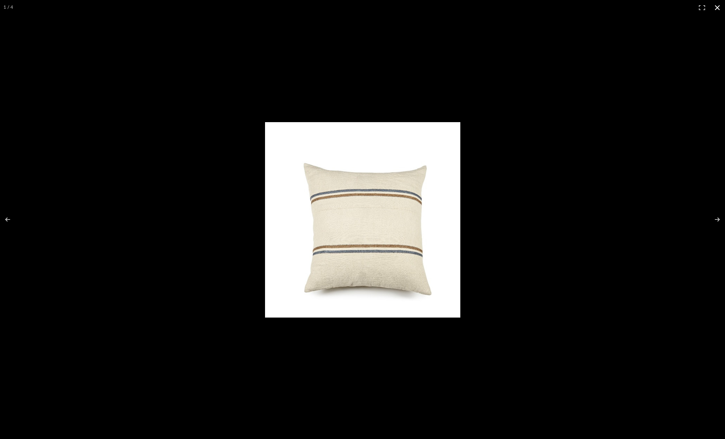
click at [547, 231] on div at bounding box center [438, 227] width 347 height 210
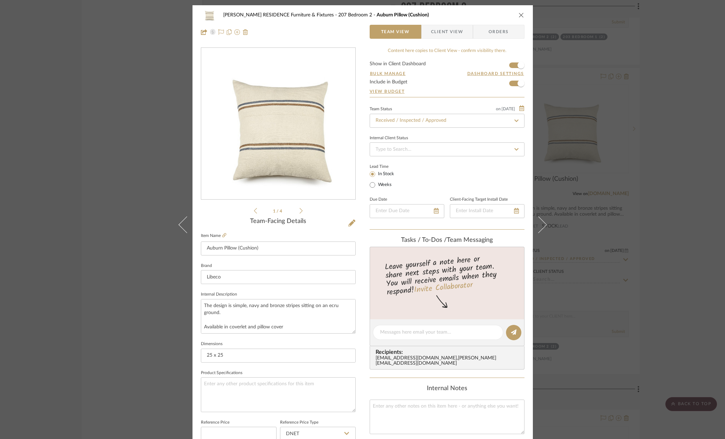
click at [108, 178] on div "COBLE RESIDENCE Furniture & Fixtures 207 Bedroom 2 Auburn Pillow (Cushion) Team…" at bounding box center [362, 219] width 725 height 439
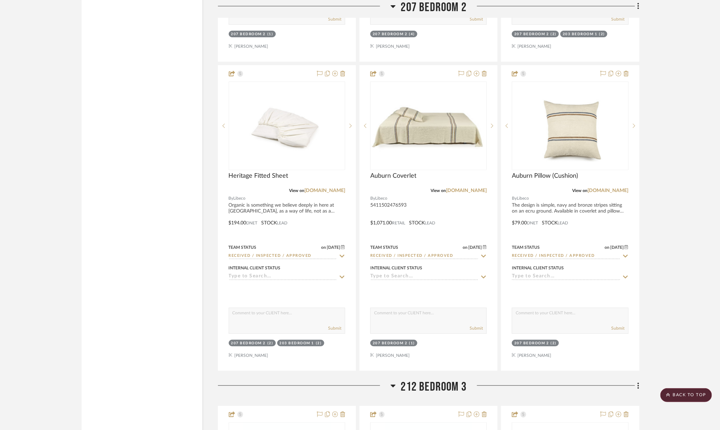
scroll to position [603, 0]
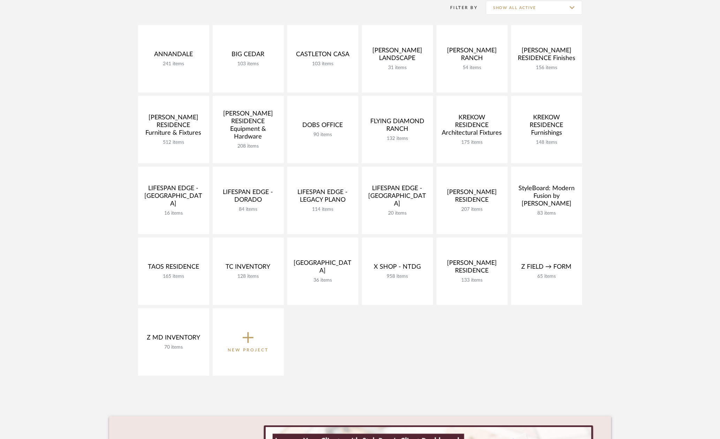
scroll to position [153, 0]
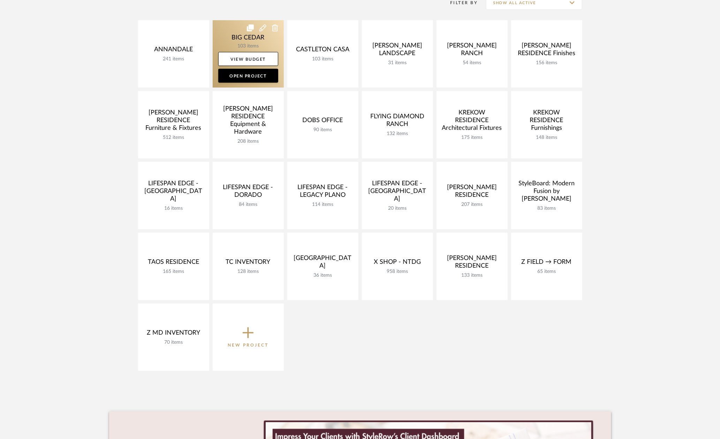
click at [228, 37] on link at bounding box center [248, 53] width 71 height 67
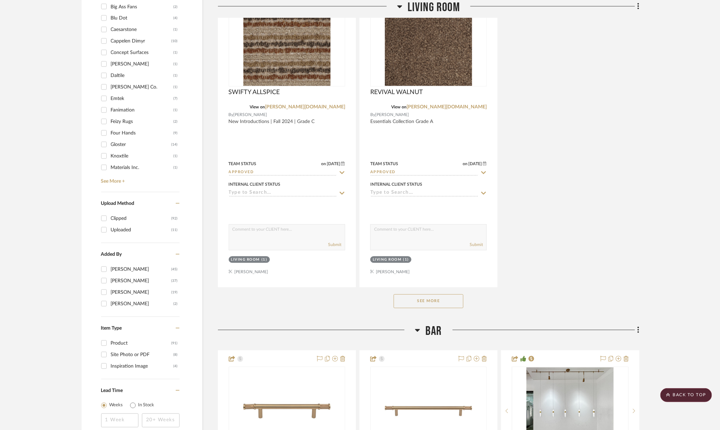
scroll to position [839, 0]
click at [121, 105] on div "Fanimation" at bounding box center [142, 110] width 63 height 11
click at [110, 105] on input "Fanimation (1)" at bounding box center [103, 110] width 11 height 11
checkbox input "true"
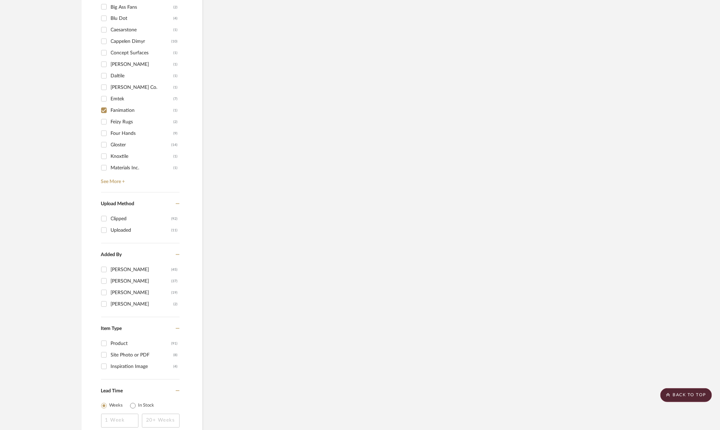
scroll to position [553, 0]
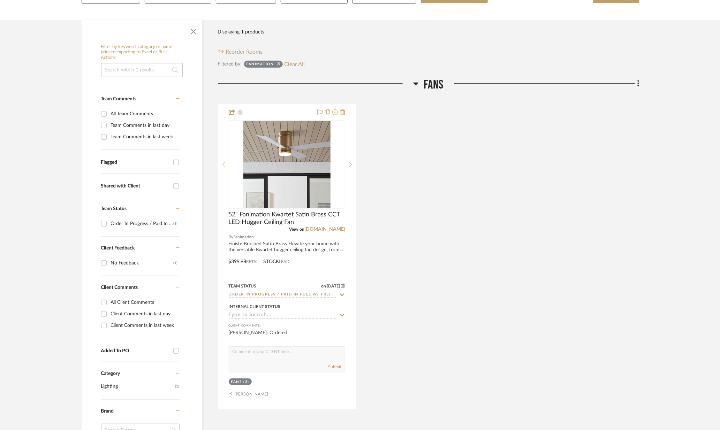
scroll to position [145, 0]
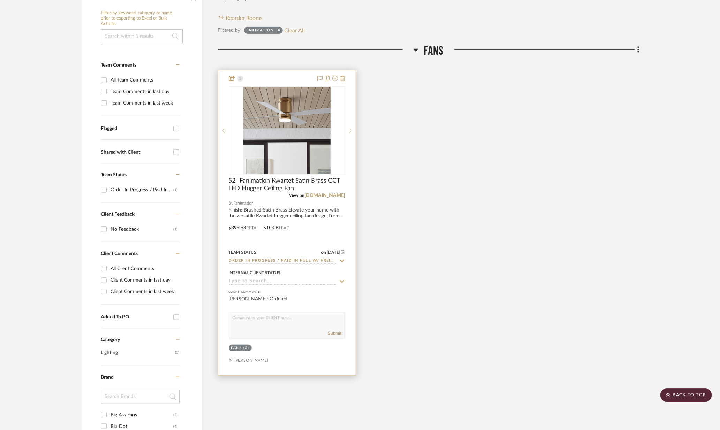
click at [339, 263] on icon at bounding box center [342, 261] width 6 height 6
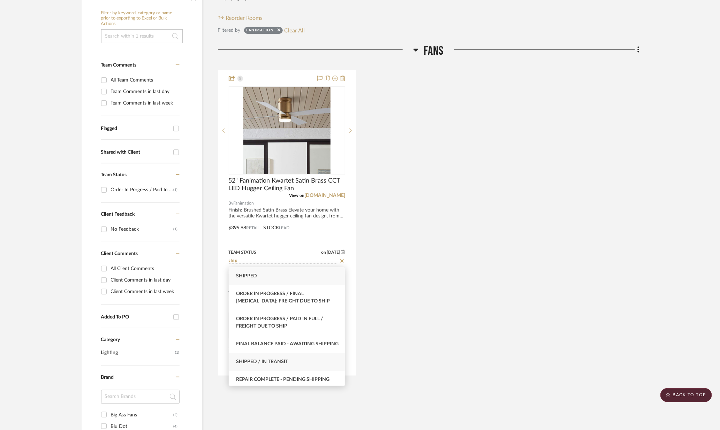
type input "ship"
click at [286, 364] on span "Shipped / In Transit" at bounding box center [262, 362] width 52 height 5
type input "8/13/2025"
type input "Shipped / In Transit"
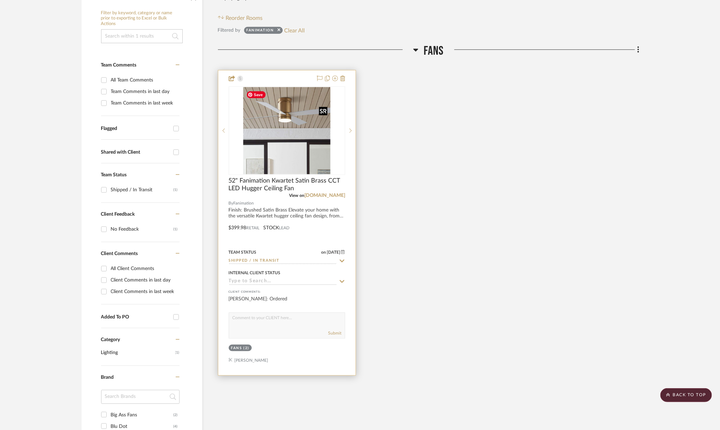
click at [0, 0] on img at bounding box center [0, 0] width 0 height 0
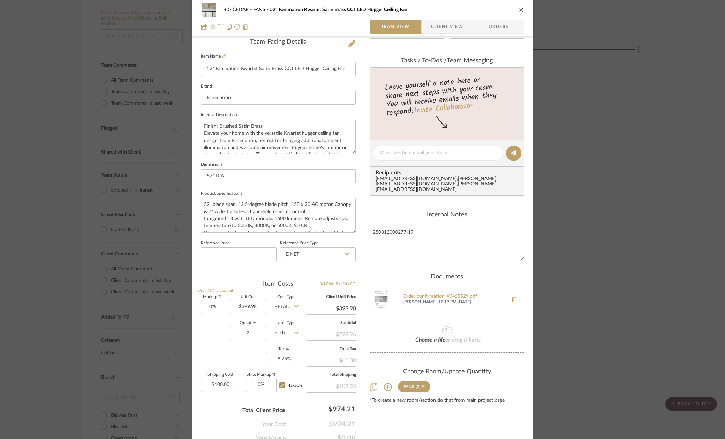
scroll to position [180, 0]
click at [648, 162] on div "BIG CEDAR FANS 52" Fanimation Kwartet Satin Brass CCT LED Hugger Ceiling Fan Te…" at bounding box center [362, 219] width 725 height 439
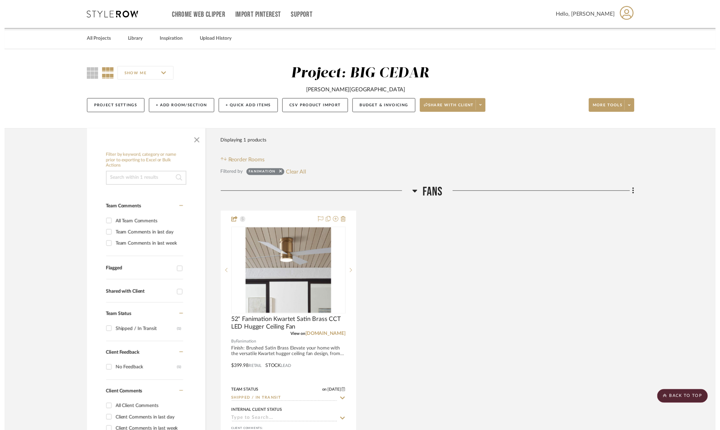
scroll to position [145, 0]
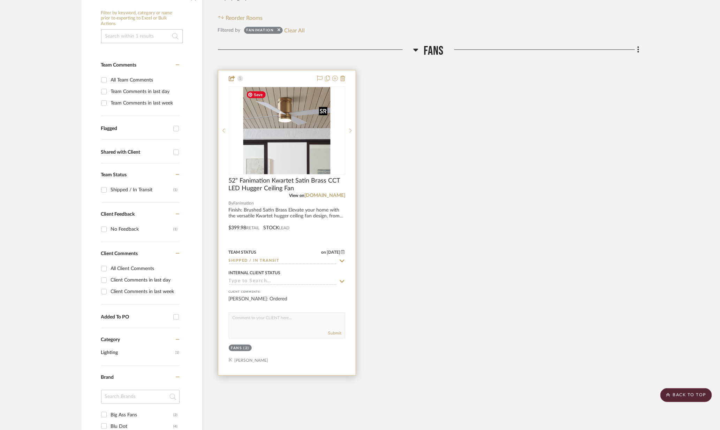
click at [306, 145] on img "0" at bounding box center [286, 130] width 87 height 87
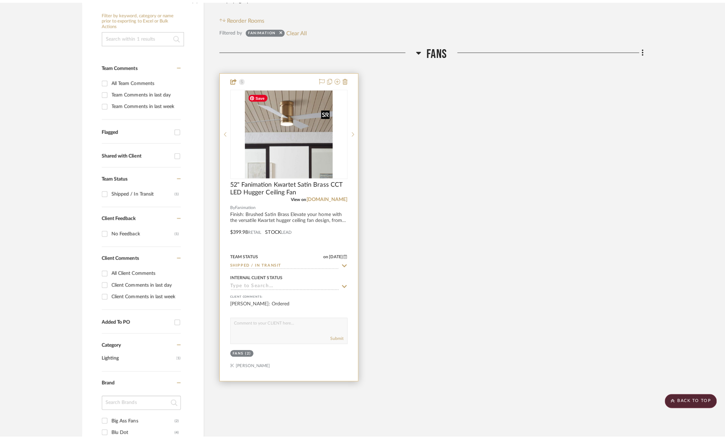
scroll to position [0, 0]
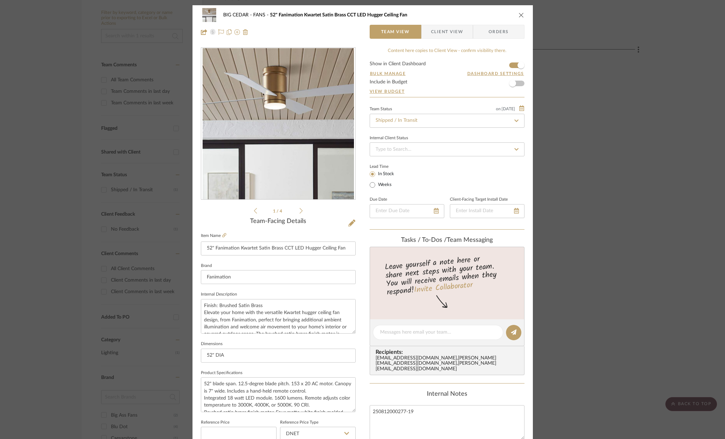
click at [439, 36] on span "Client View" at bounding box center [447, 32] width 32 height 14
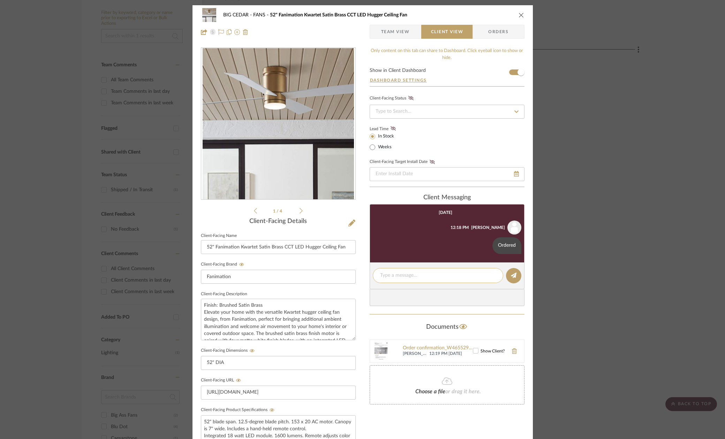
click at [423, 278] on textarea at bounding box center [438, 275] width 116 height 7
type textarea "A"
type textarea "Shipped"
click at [511, 278] on icon at bounding box center [514, 275] width 6 height 6
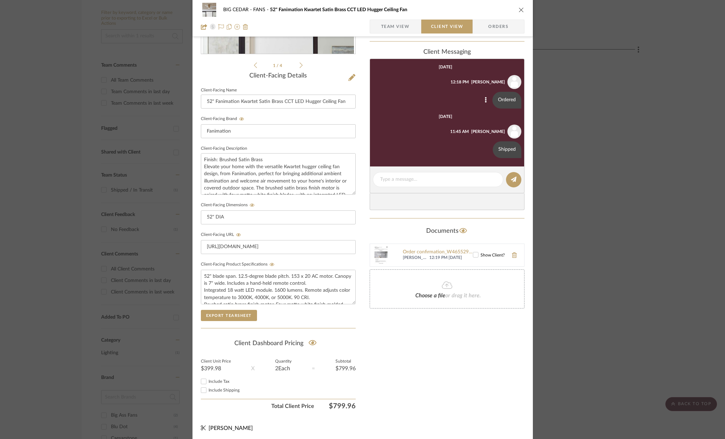
scroll to position [150, 0]
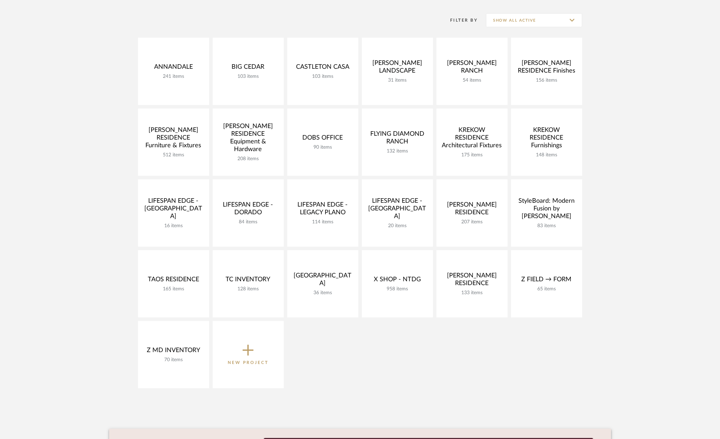
scroll to position [134, 0]
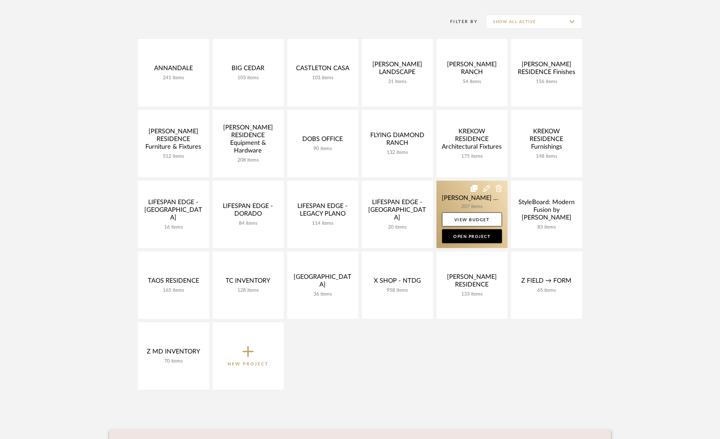
click at [460, 196] on link at bounding box center [472, 214] width 71 height 67
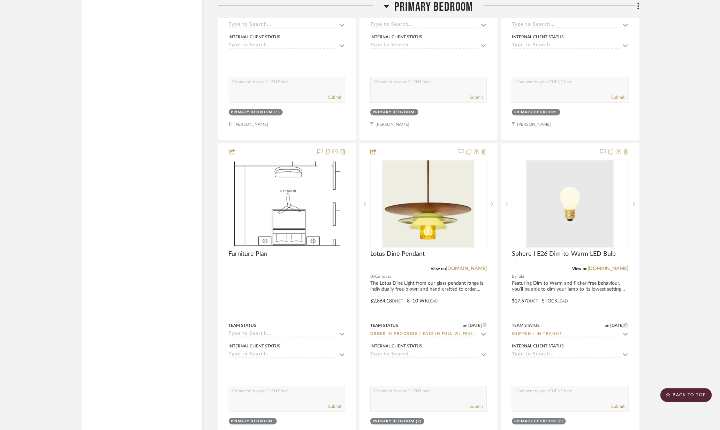
scroll to position [6695, 0]
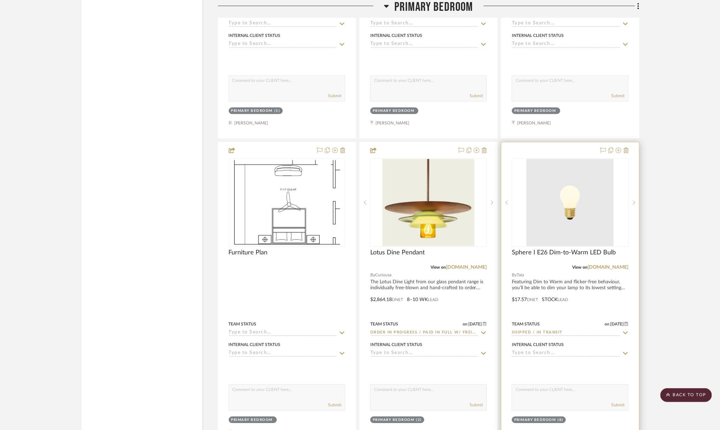
click at [625, 332] on icon at bounding box center [625, 333] width 5 height 3
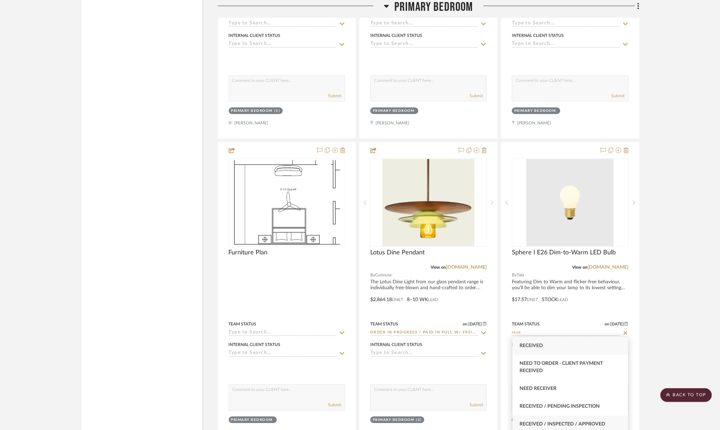
type input "rece"
click at [572, 422] on span "Received / Inspected / Approved" at bounding box center [563, 424] width 86 height 5
type input "8/13/2025"
type input "Received / Inspected / Approved"
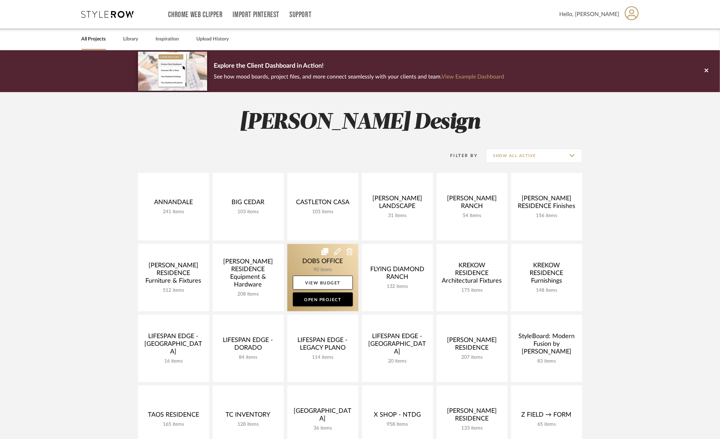
click at [305, 255] on link at bounding box center [322, 277] width 71 height 67
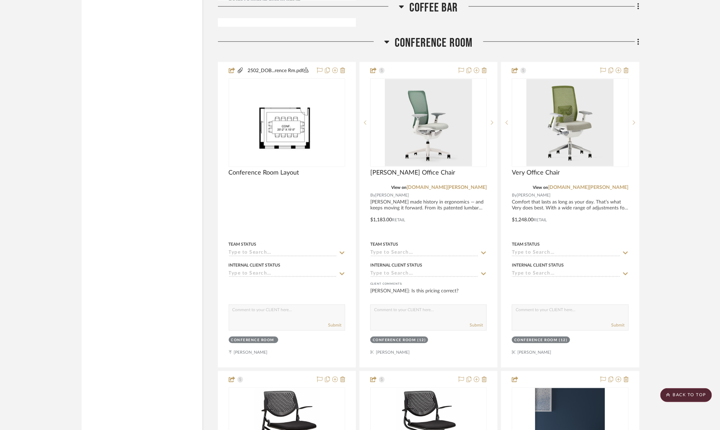
scroll to position [1762, 0]
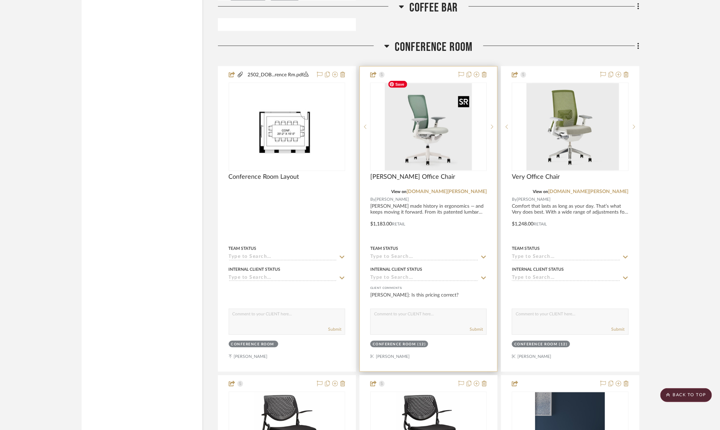
click at [0, 0] on img at bounding box center [0, 0] width 0 height 0
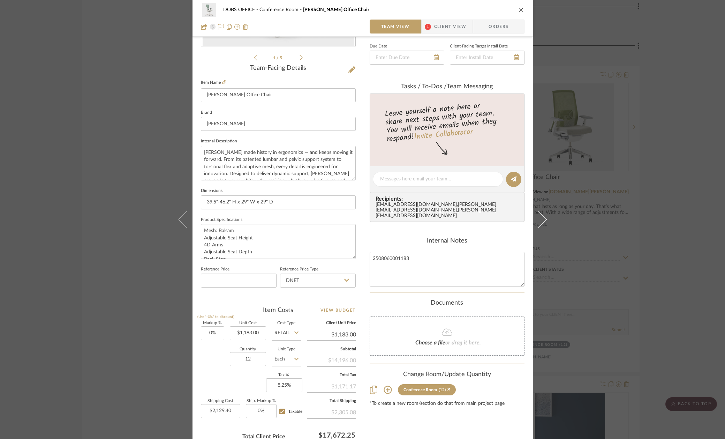
scroll to position [158, 0]
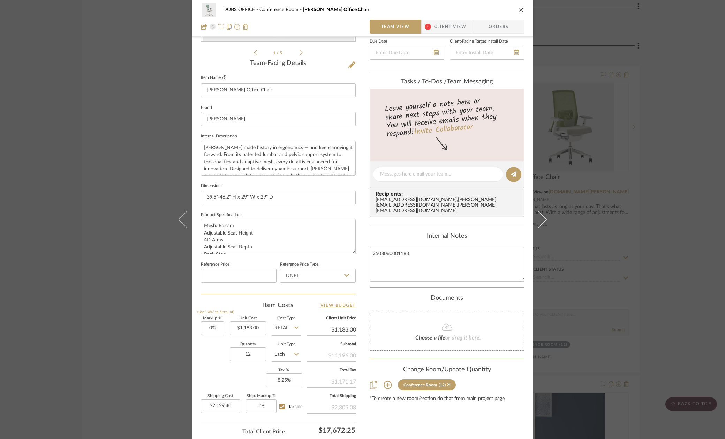
click at [222, 75] on icon at bounding box center [224, 77] width 4 height 4
click at [627, 119] on div "DOBS OFFICE Conference Room [PERSON_NAME] Office Chair Team View 1 Client View …" at bounding box center [362, 219] width 725 height 439
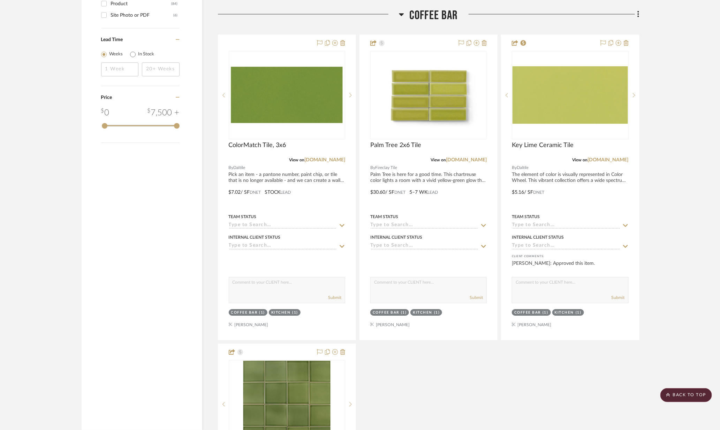
scroll to position [1142, 0]
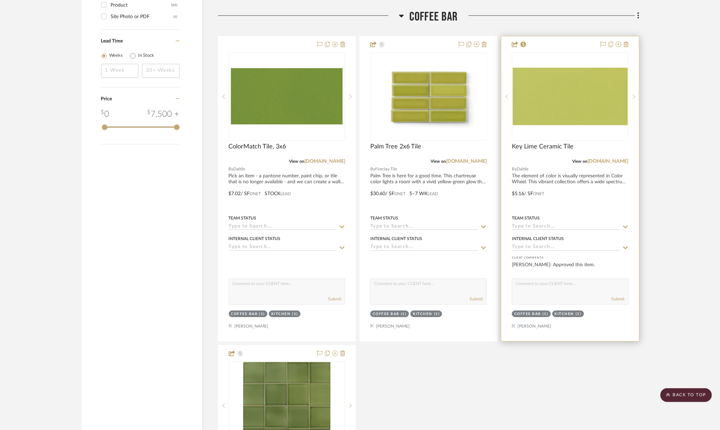
click at [616, 154] on div "Key Lime Ceramic Tile" at bounding box center [570, 150] width 116 height 15
click at [616, 159] on link "daltile.com" at bounding box center [608, 161] width 41 height 5
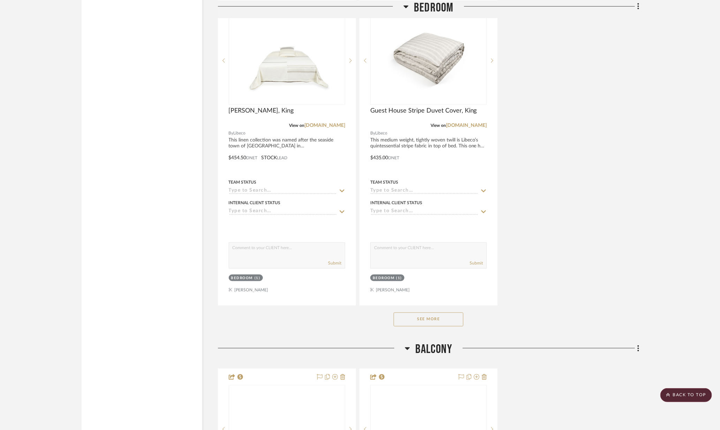
scroll to position [4918, 0]
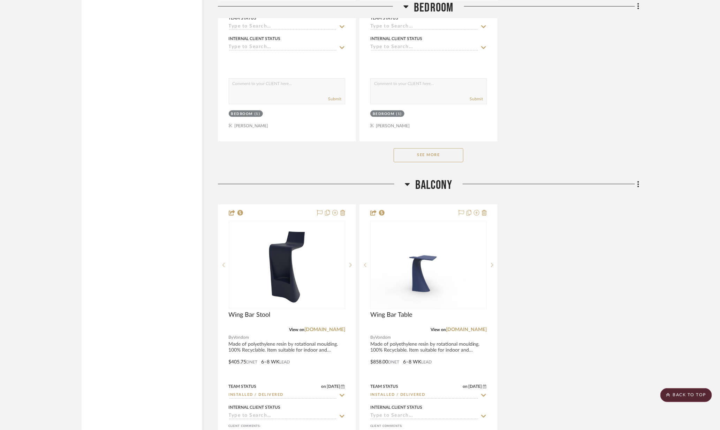
click at [440, 149] on button "See More" at bounding box center [429, 156] width 70 height 14
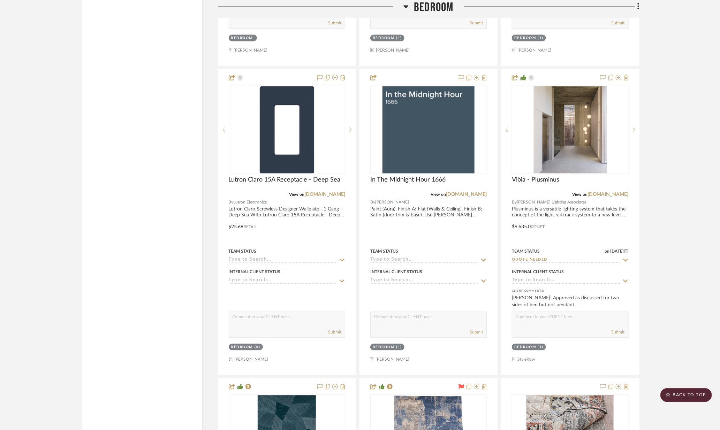
scroll to position [6538, 0]
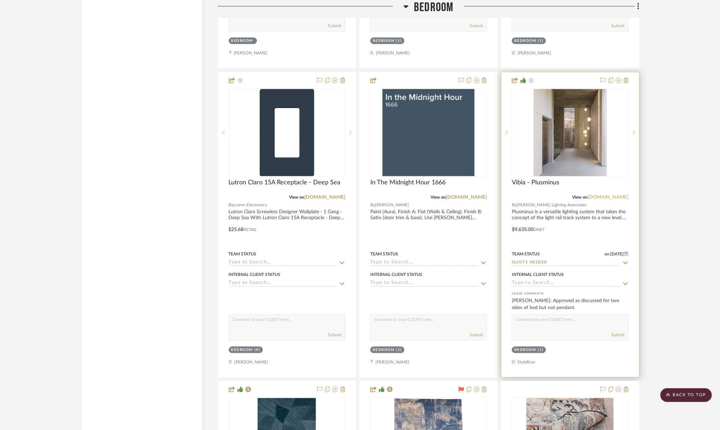
click at [622, 195] on link "[DOMAIN_NAME]" at bounding box center [608, 197] width 41 height 5
click at [575, 125] on img "0" at bounding box center [571, 132] width 74 height 87
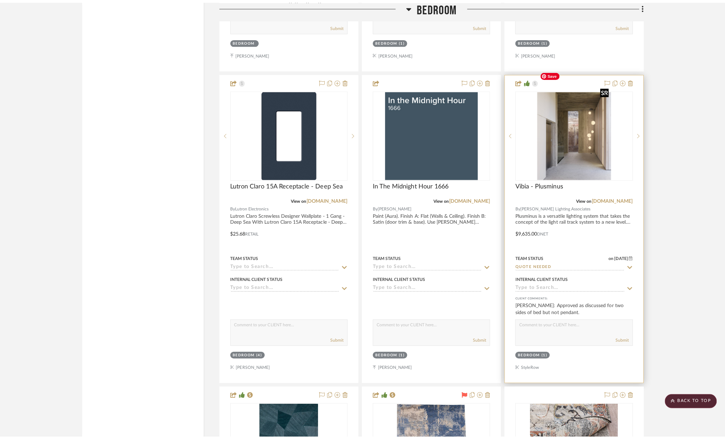
scroll to position [0, 0]
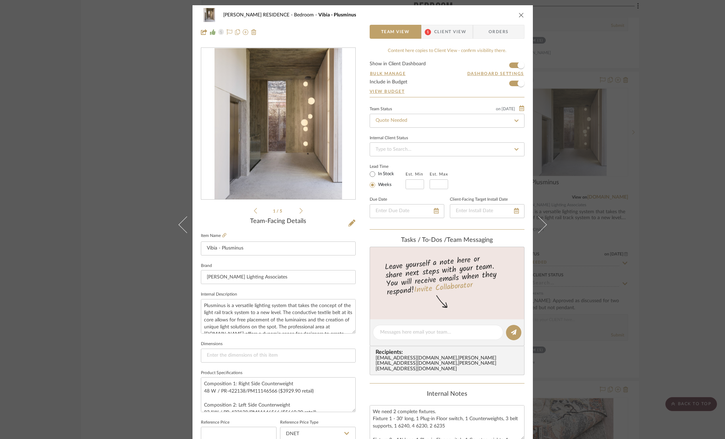
click at [300, 210] on icon at bounding box center [301, 211] width 3 height 6
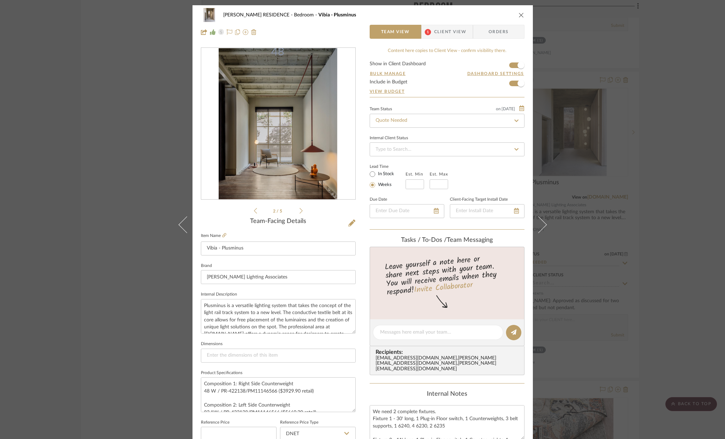
click at [300, 210] on icon at bounding box center [301, 211] width 3 height 6
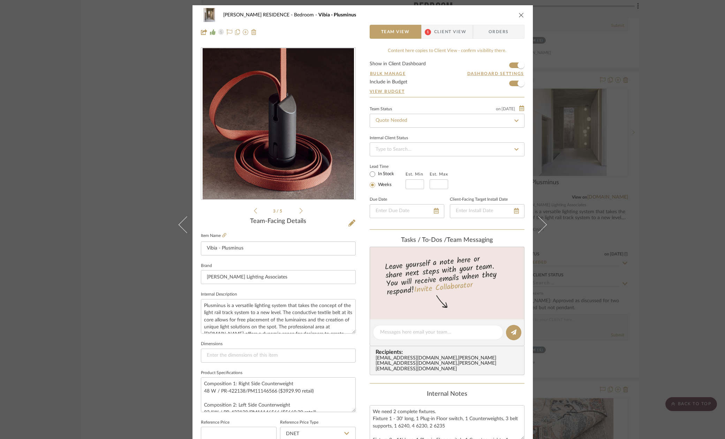
click at [300, 210] on icon at bounding box center [301, 211] width 3 height 6
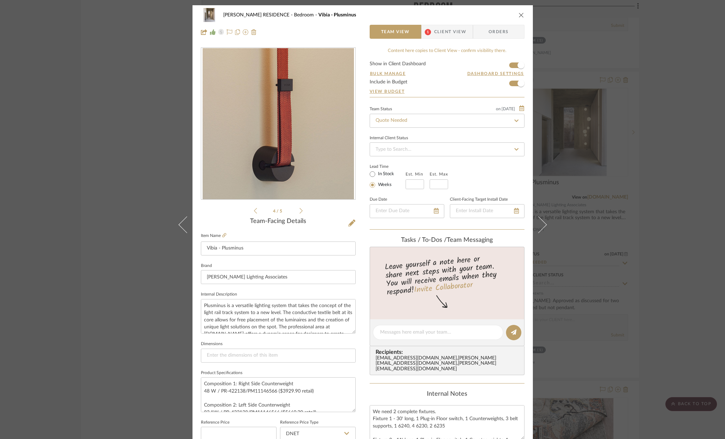
click at [300, 210] on icon at bounding box center [301, 211] width 3 height 6
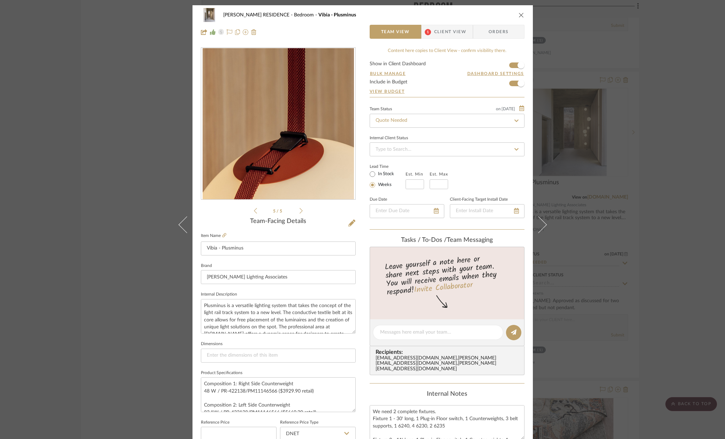
click at [300, 210] on icon at bounding box center [301, 211] width 3 height 6
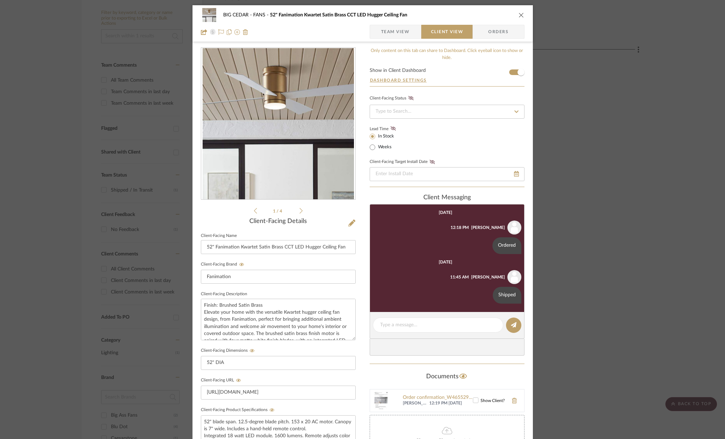
scroll to position [144, 0]
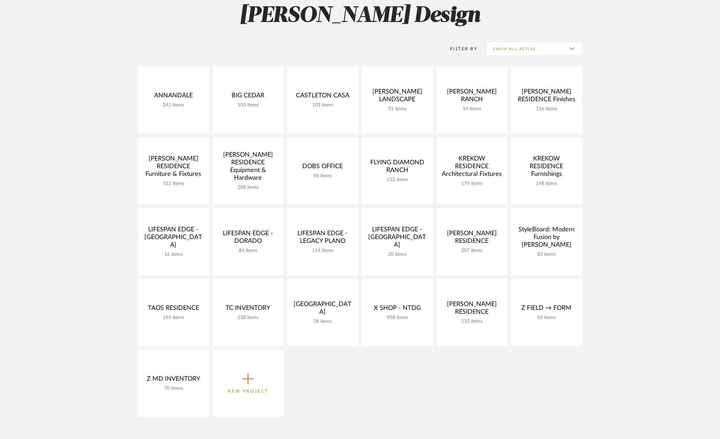
scroll to position [155, 0]
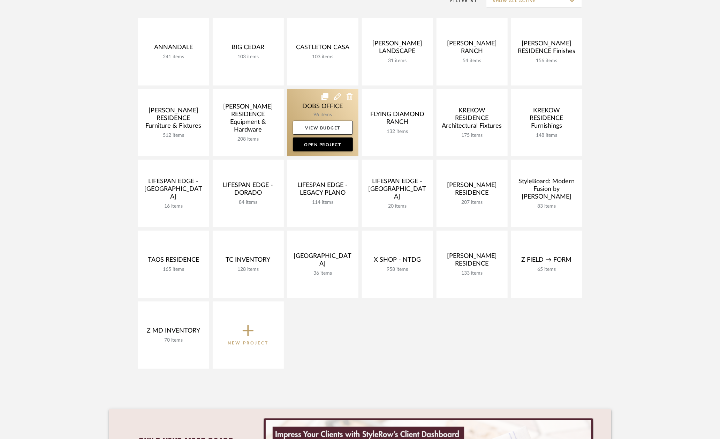
click at [303, 108] on link at bounding box center [322, 122] width 71 height 67
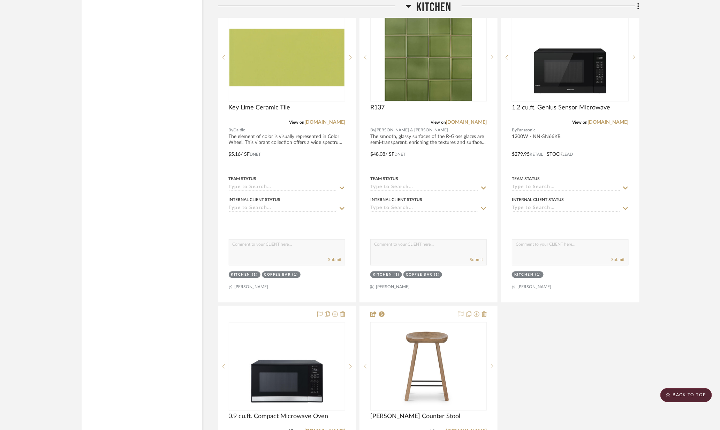
scroll to position [3476, 0]
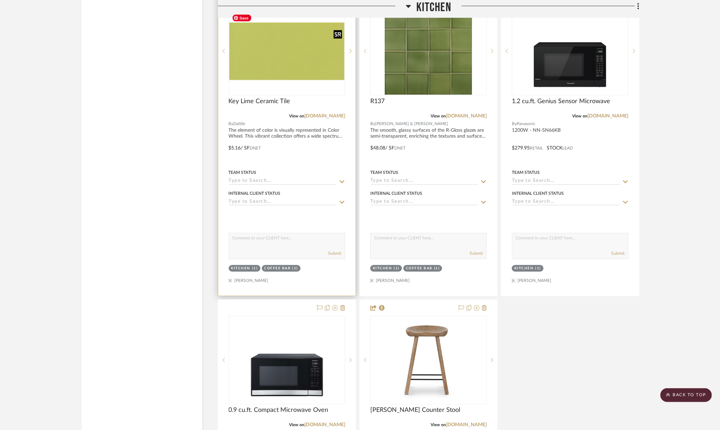
click at [307, 56] on img "0" at bounding box center [287, 52] width 115 height 58
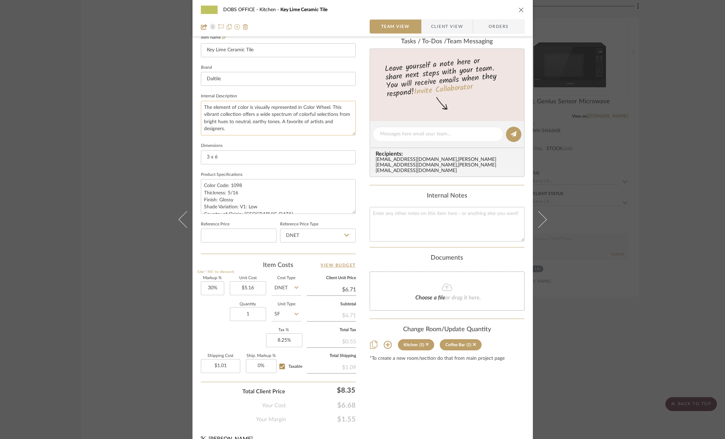
scroll to position [208, 0]
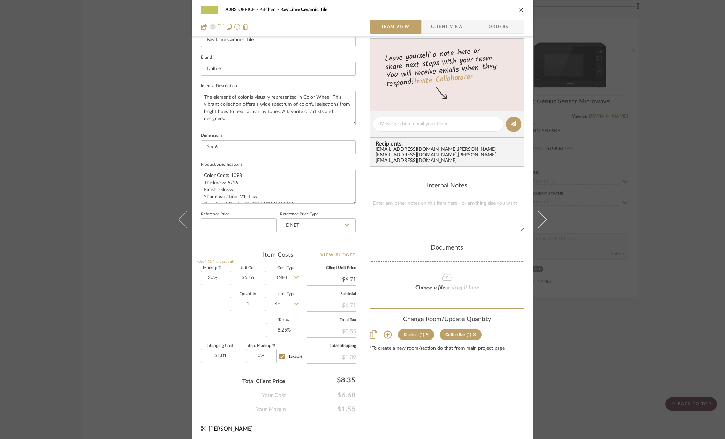
click at [251, 302] on input "1" at bounding box center [248, 304] width 36 height 14
type input "20.90"
click at [224, 314] on div "Quantity 20.90 Unit Type SF" at bounding box center [251, 304] width 100 height 25
type input "20.9"
type input "$21.03"
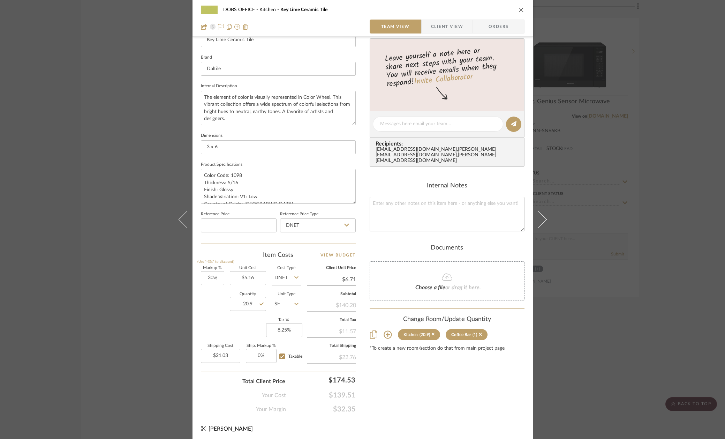
click at [136, 211] on div "DOBS OFFICE Kitchen Key Lime Ceramic Tile Team View Client View Orders 1 / 3 Te…" at bounding box center [362, 219] width 725 height 439
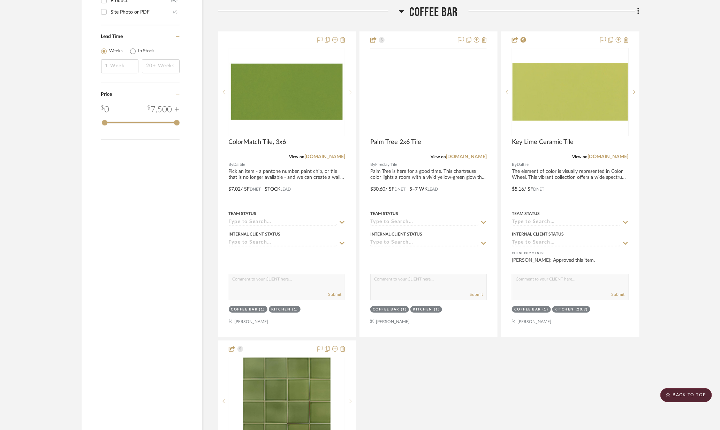
scroll to position [1079, 0]
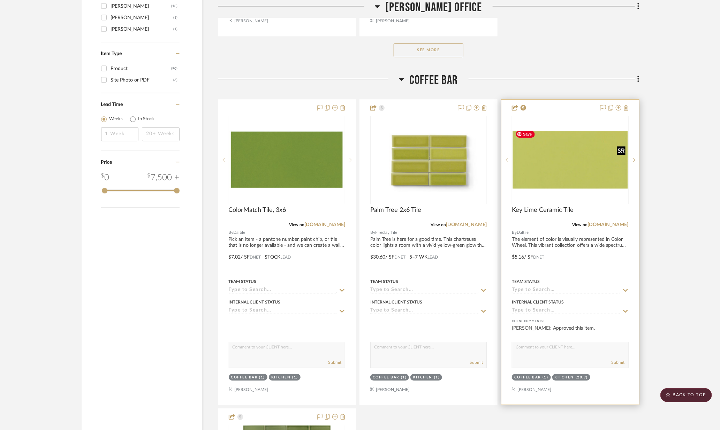
click at [0, 0] on img at bounding box center [0, 0] width 0 height 0
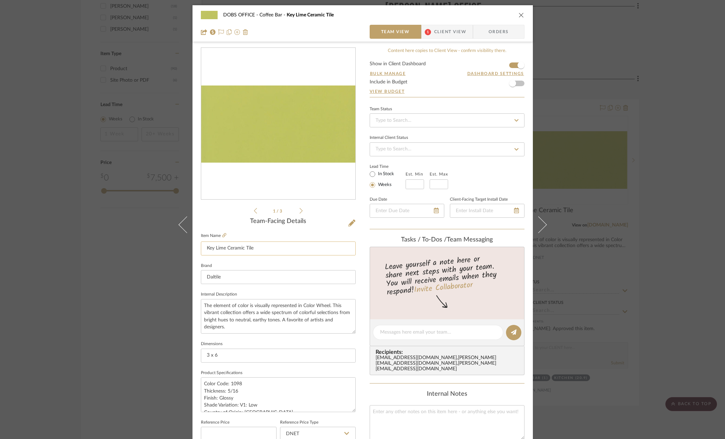
scroll to position [186, 0]
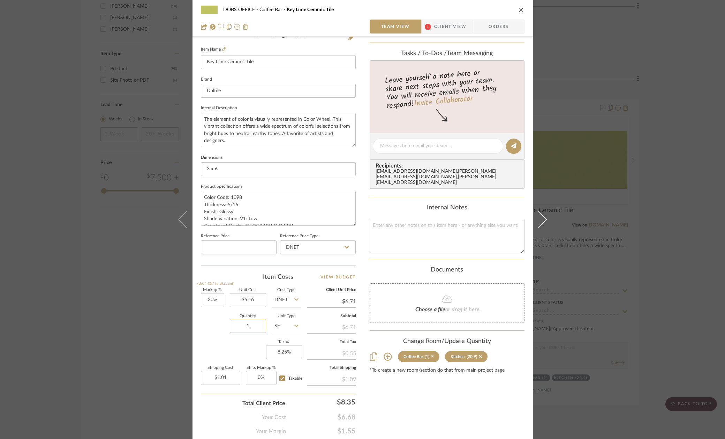
click at [248, 327] on input "1" at bounding box center [248, 326] width 36 height 14
type input "22"
click at [243, 339] on div "Markup % (Use "-X%" to discount) 30% Unit Cost $5.16 Cost Type DNET Client Unit…" at bounding box center [278, 339] width 155 height 102
type input "$22.14"
click at [131, 221] on div "DOBS OFFICE Coffee Bar Key Lime Ceramic Tile Team View 1 Client View Orders 1 /…" at bounding box center [362, 219] width 725 height 439
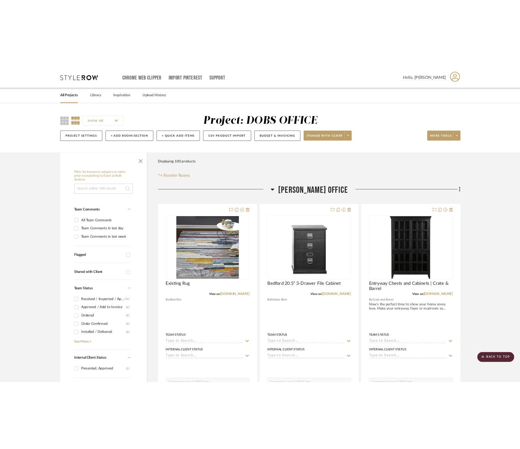
scroll to position [1079, 0]
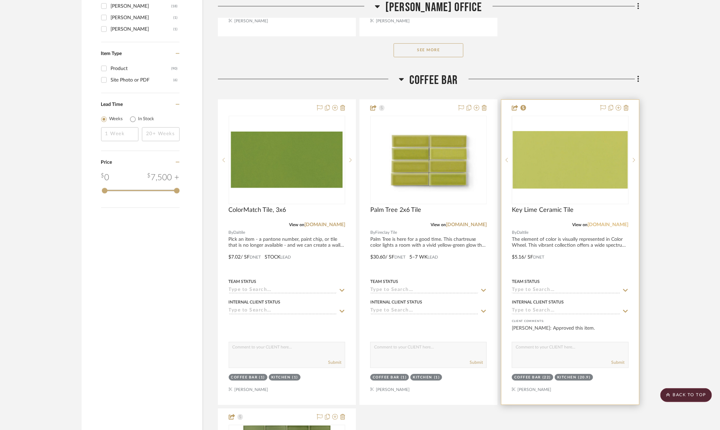
click at [613, 223] on link "daltile.com" at bounding box center [608, 225] width 41 height 5
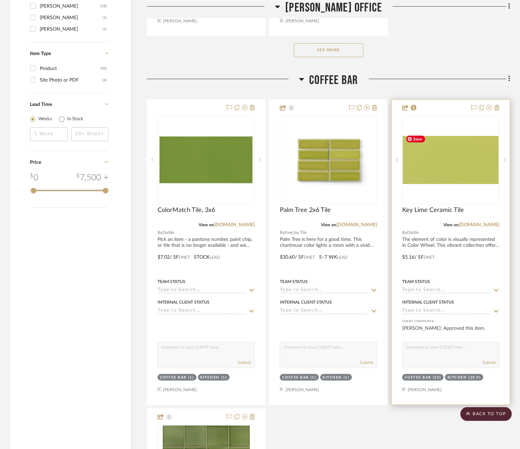
click at [453, 146] on img "0" at bounding box center [451, 160] width 96 height 48
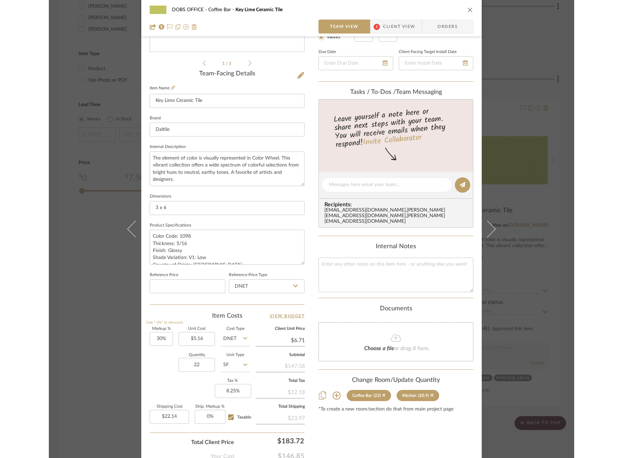
scroll to position [178, 0]
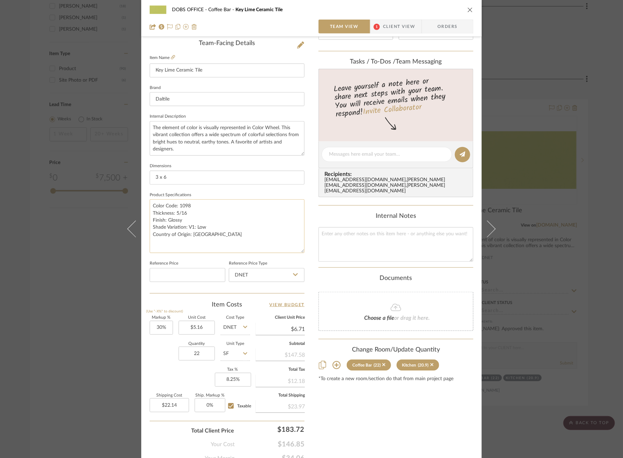
drag, startPoint x: 299, startPoint y: 230, endPoint x: 297, endPoint y: 249, distance: 19.6
click at [297, 249] on textarea "Color Code: 1098 Thickness: 5/16 Finish: Glossy Shade Variation: V1: Low Countr…" at bounding box center [227, 226] width 155 height 54
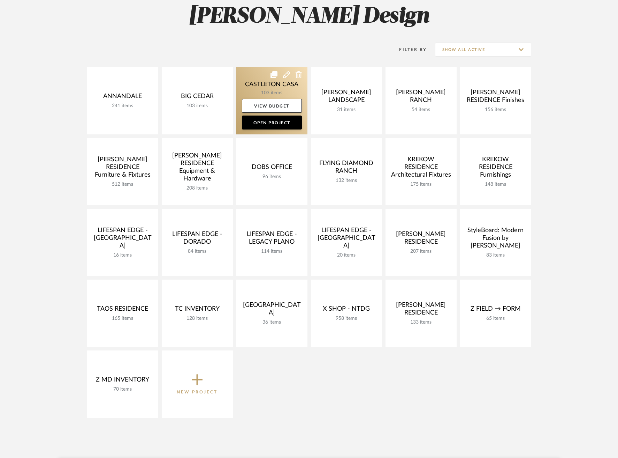
scroll to position [110, 0]
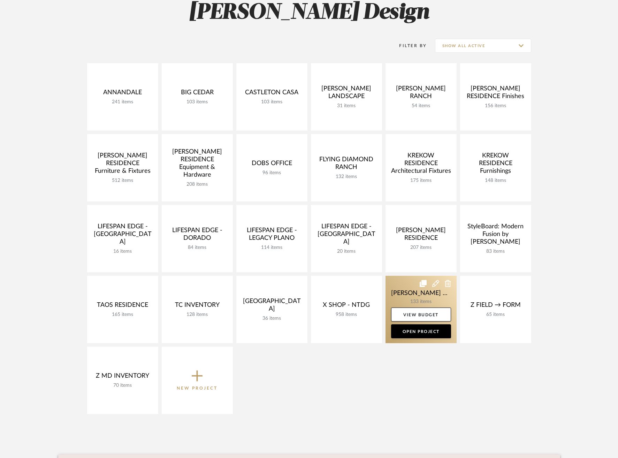
click at [406, 287] on link at bounding box center [421, 309] width 71 height 67
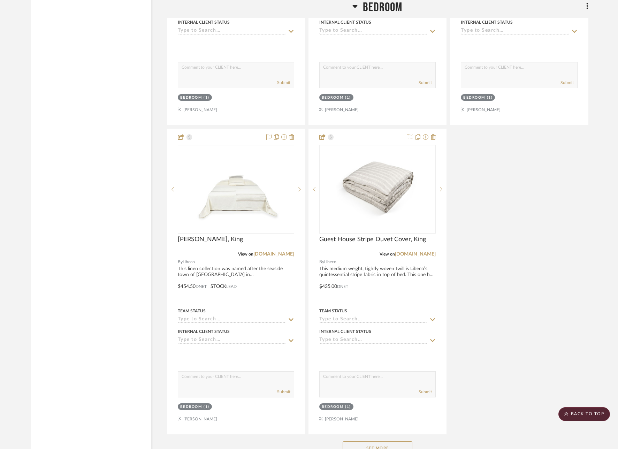
scroll to position [4803, 0]
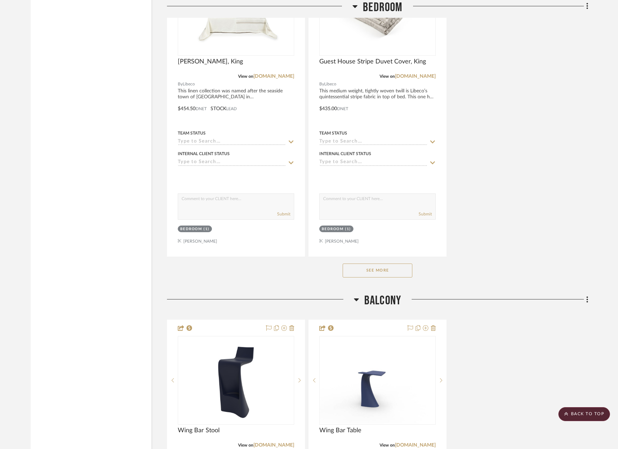
click at [381, 264] on button "See More" at bounding box center [378, 271] width 70 height 14
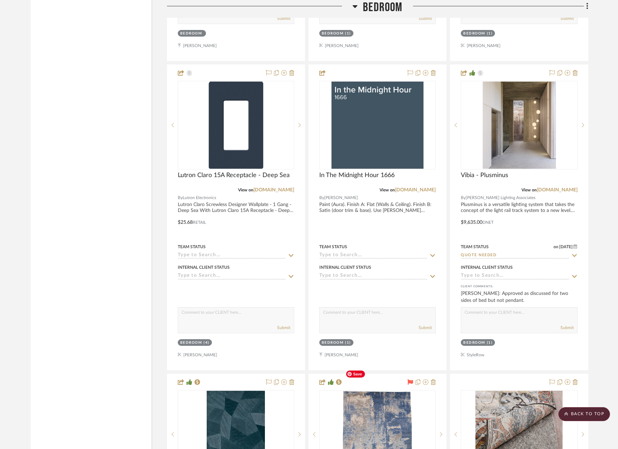
scroll to position [6494, 0]
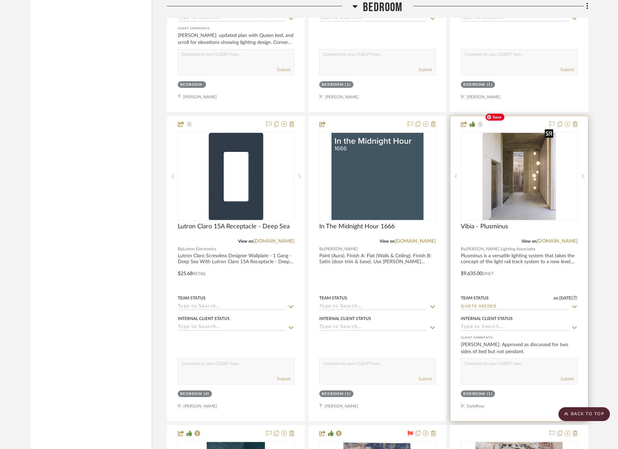
click at [0, 0] on img at bounding box center [0, 0] width 0 height 0
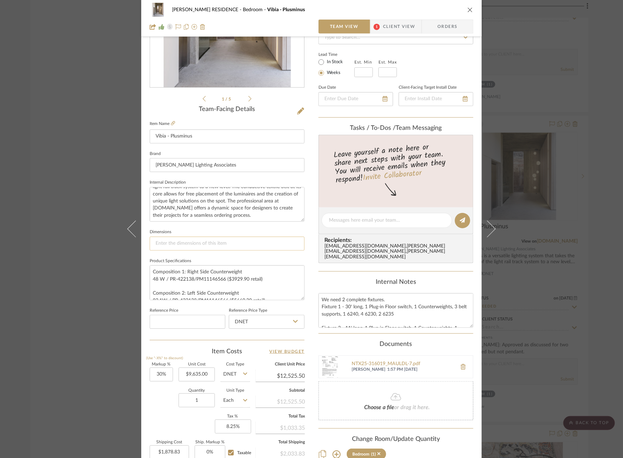
scroll to position [117, 0]
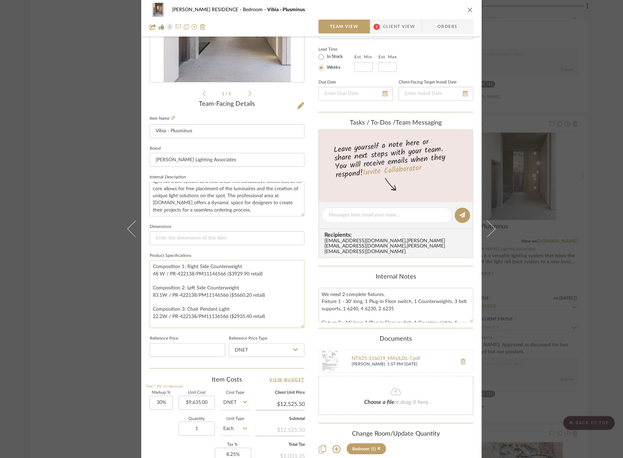
drag, startPoint x: 299, startPoint y: 289, endPoint x: 298, endPoint y: 323, distance: 33.8
click at [298, 323] on textarea "Composition 1: Right Side Counterweight 48 W / PR-422138/PM11146566 ($3929.90 r…" at bounding box center [227, 294] width 155 height 68
click at [267, 315] on textarea "Composition 1: Right Side Counterweight 48 W / PR-422138/PM11146566 ($3929.90 r…" at bounding box center [227, 294] width 155 height 68
click at [166, 302] on textarea "Composition 1: Right Side Counterweight 48 W / PR-422138/PM11146566 ($3929.90 r…" at bounding box center [227, 294] width 155 height 68
type textarea "Composition 1: Right Side Counterweight 48 W / PR-422138/PM11146566 ($3929.90 r…"
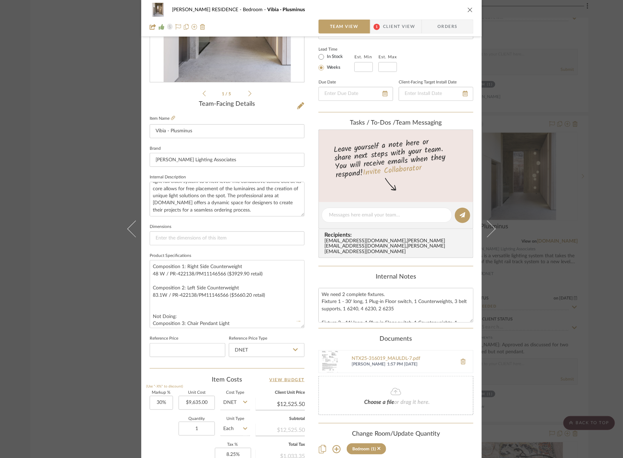
click at [310, 308] on div "[PERSON_NAME] RESIDENCE Bedroom Vibia - Plusminus Team View 1 Client View Order…" at bounding box center [311, 226] width 340 height 677
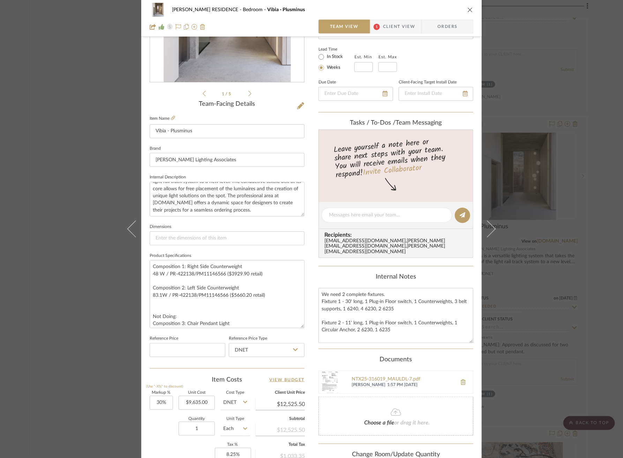
drag, startPoint x: 469, startPoint y: 313, endPoint x: 472, endPoint y: 334, distance: 20.7
click at [472, 334] on div "[PERSON_NAME] RESIDENCE Bedroom Vibia - Plusminus Team View 1 Client View Order…" at bounding box center [311, 226] width 340 height 677
click at [377, 30] on span "1" at bounding box center [376, 27] width 13 height 14
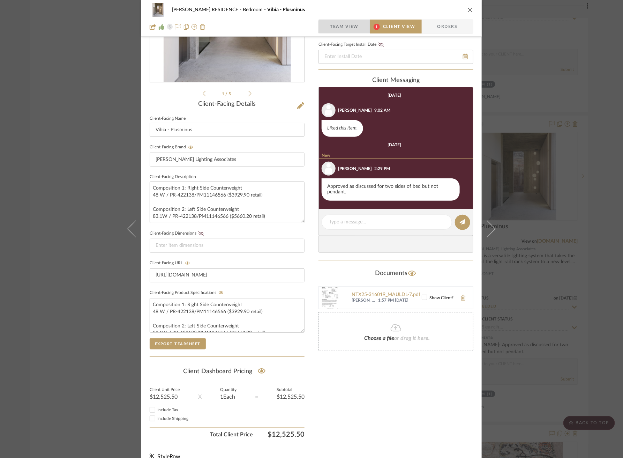
click at [346, 30] on span "Team View" at bounding box center [344, 27] width 29 height 14
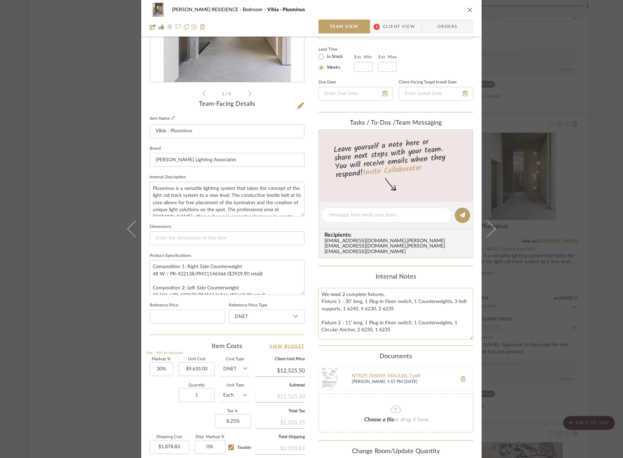
drag, startPoint x: 468, startPoint y: 313, endPoint x: 467, endPoint y: 330, distance: 17.5
click at [467, 330] on textarea "We need 2 complete fixtures. Fixture 1 - 30' long, 1 Plug-in Floor switch, 1 Co…" at bounding box center [395, 314] width 155 height 52
drag, startPoint x: 300, startPoint y: 212, endPoint x: 310, endPoint y: 180, distance: 32.9
click at [310, 180] on div "[PERSON_NAME] RESIDENCE Bedroom Vibia - Plusminus Team View 1 Client View Order…" at bounding box center [311, 210] width 340 height 644
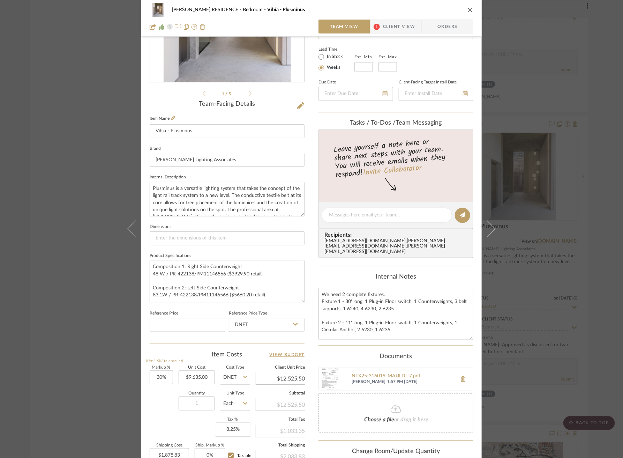
drag, startPoint x: 300, startPoint y: 288, endPoint x: 307, endPoint y: 296, distance: 10.7
click at [307, 296] on div "[PERSON_NAME] RESIDENCE Bedroom Vibia - Plusminus Team View 1 Client View Order…" at bounding box center [311, 214] width 340 height 652
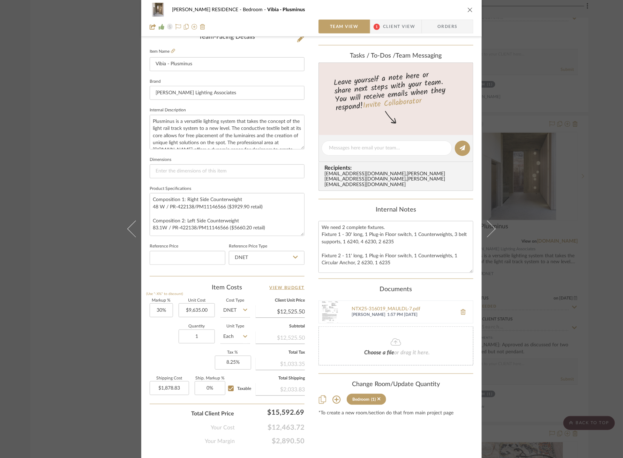
scroll to position [198, 0]
